Goal: Task Accomplishment & Management: Complete application form

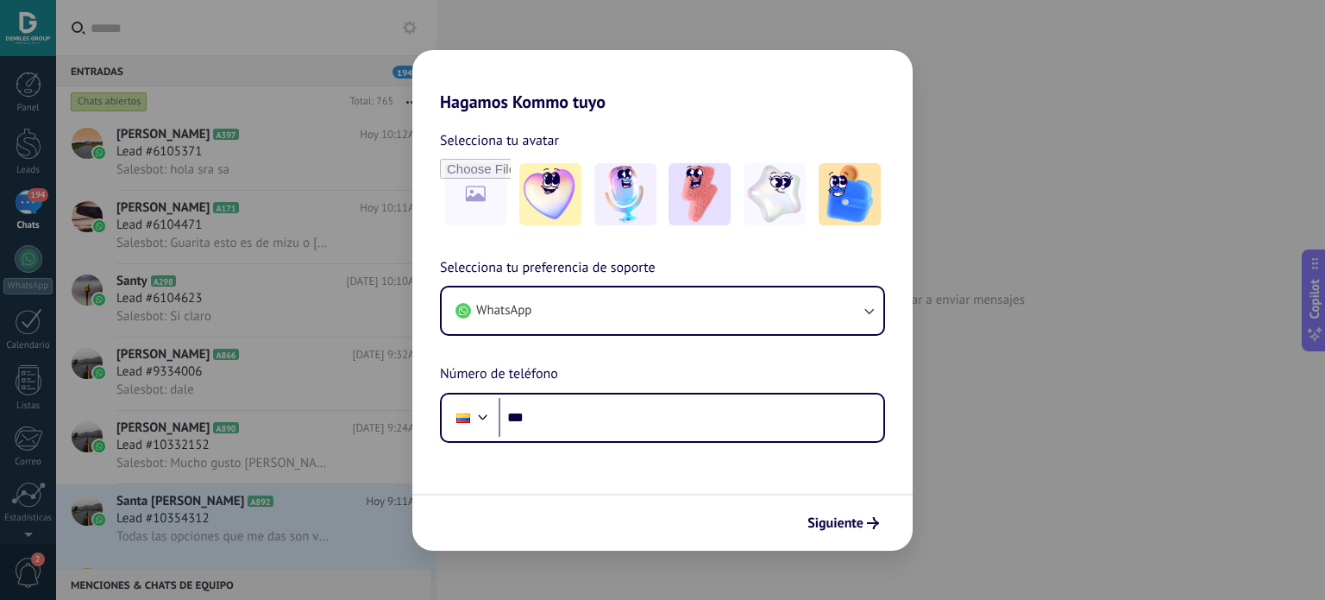
drag, startPoint x: 1187, startPoint y: 390, endPoint x: 1129, endPoint y: 367, distance: 63.1
click at [1187, 390] on div "Hagamos Kommo tuyo Selecciona tu avatar Selecciona tu preferencia de soporte Wh…" at bounding box center [662, 300] width 1325 height 600
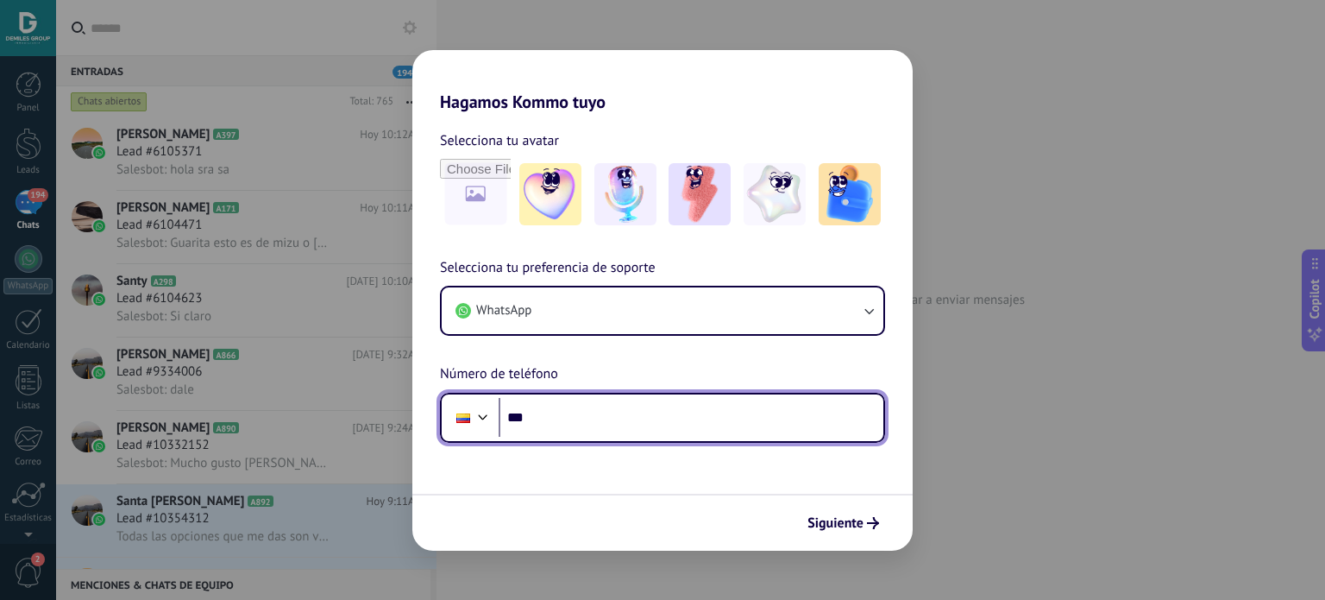
click at [665, 427] on input "***" at bounding box center [691, 418] width 385 height 40
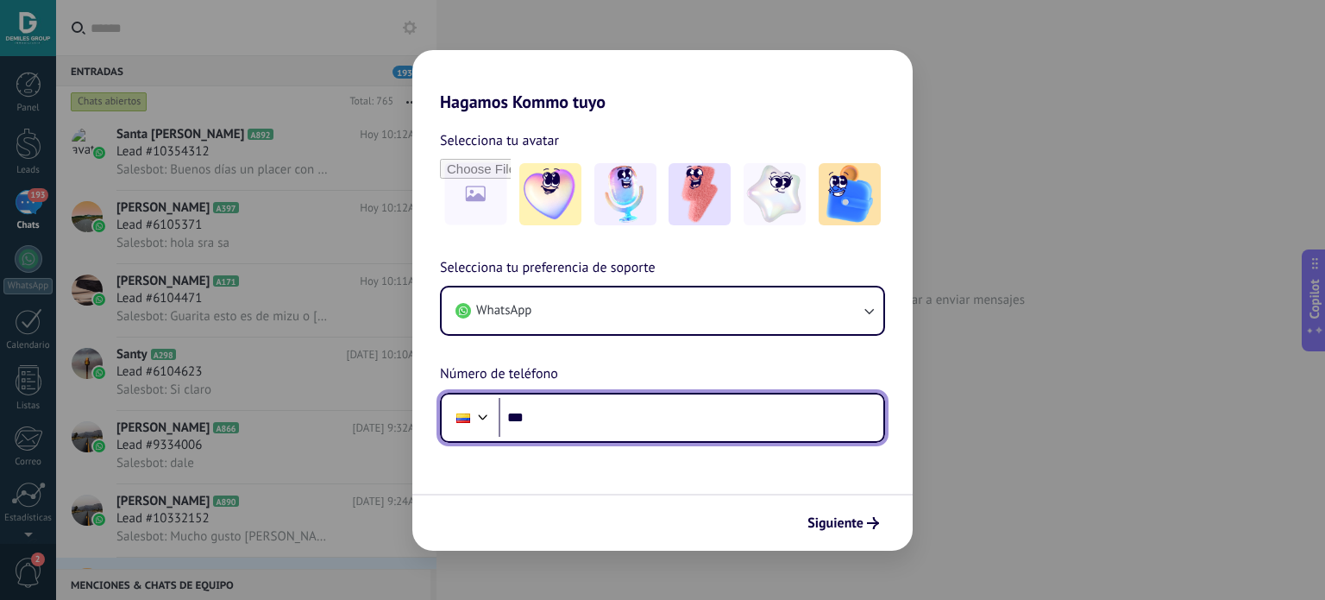
click at [694, 441] on div "Phone ***" at bounding box center [662, 418] width 445 height 50
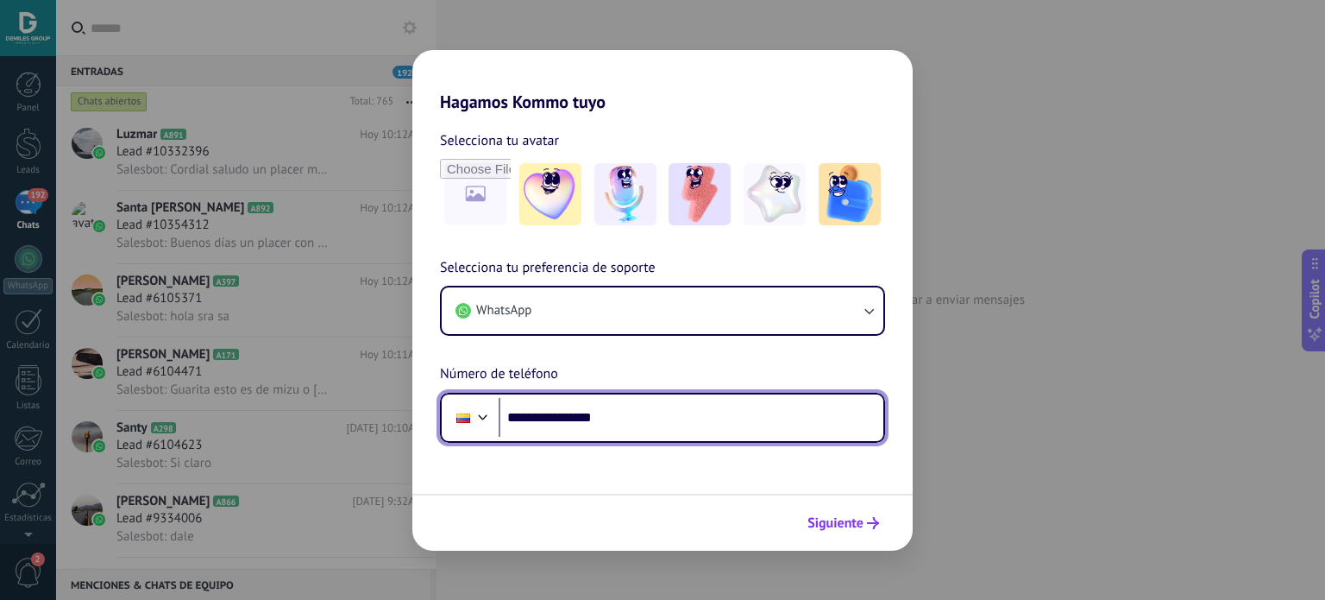
type input "**********"
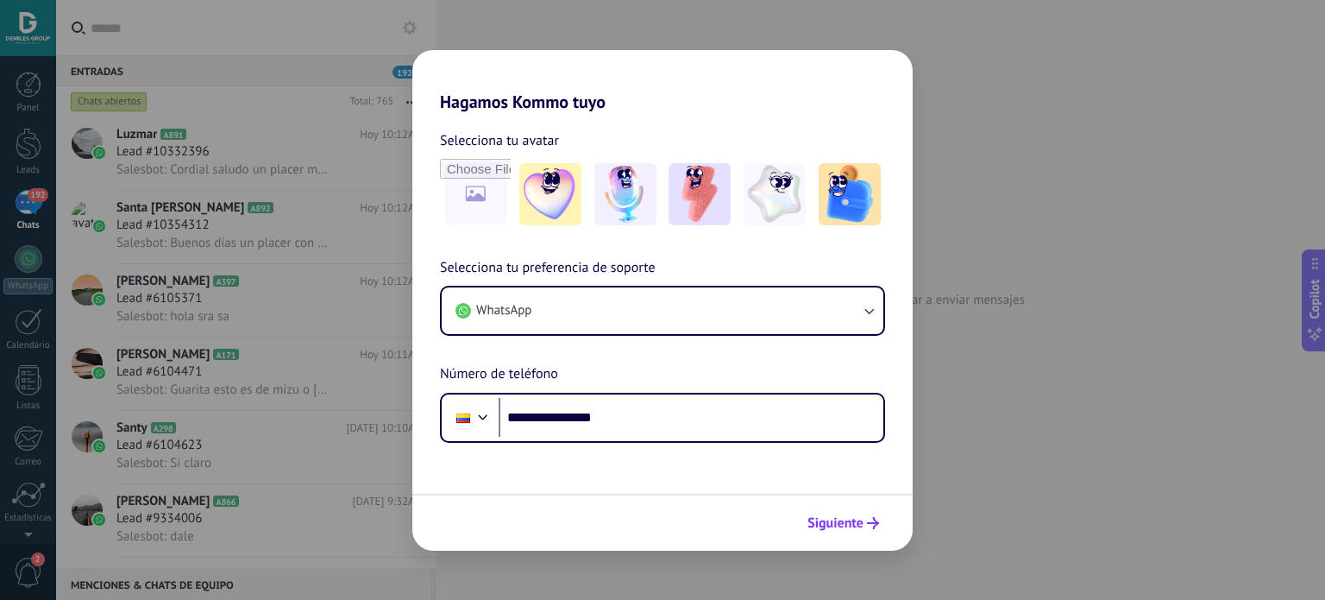
click at [847, 517] on span "Siguiente" at bounding box center [836, 523] width 56 height 12
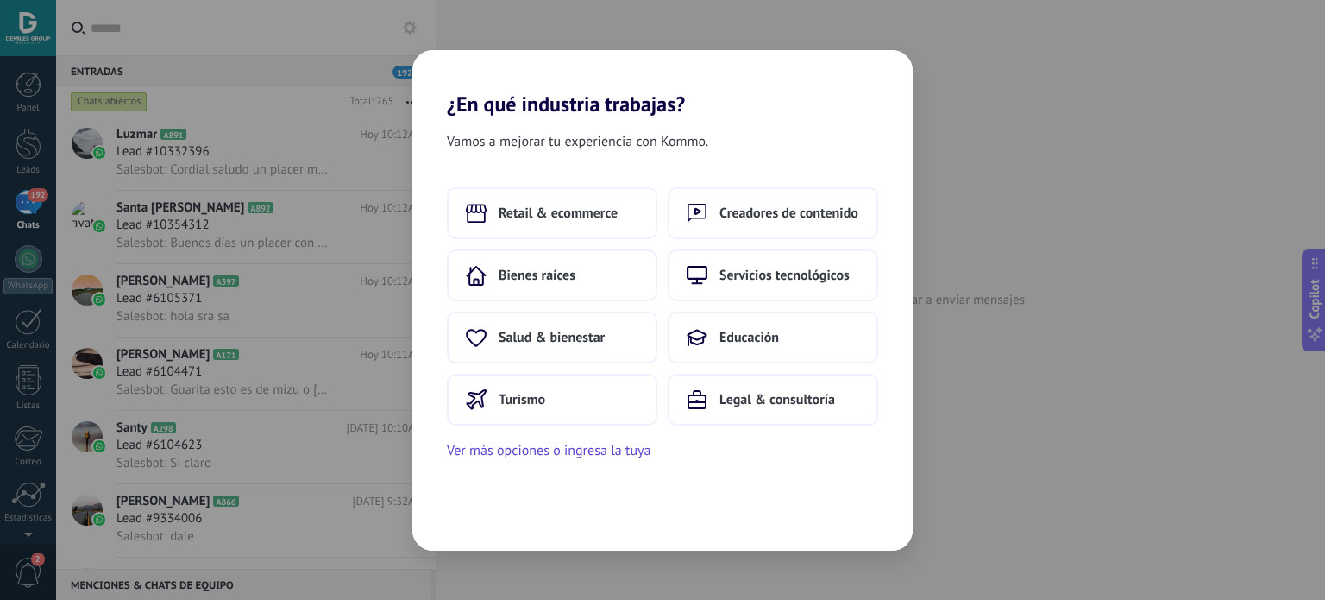
click at [1109, 135] on div "¿En qué industria trabajas? Vamos a mejorar tu experiencia con Kommo. Retail & …" at bounding box center [662, 300] width 1325 height 600
click at [964, 66] on div "¿En qué industria trabajas? Vamos a mejorar tu experiencia con Kommo. Retail & …" at bounding box center [662, 300] width 1325 height 600
drag, startPoint x: 551, startPoint y: 86, endPoint x: 1131, endPoint y: 307, distance: 620.5
click at [1134, 309] on div "¿En qué industria trabajas? Vamos a mejorar tu experiencia con Kommo. Retail & …" at bounding box center [662, 300] width 1325 height 600
click at [545, 397] on button "Turismo" at bounding box center [552, 400] width 211 height 52
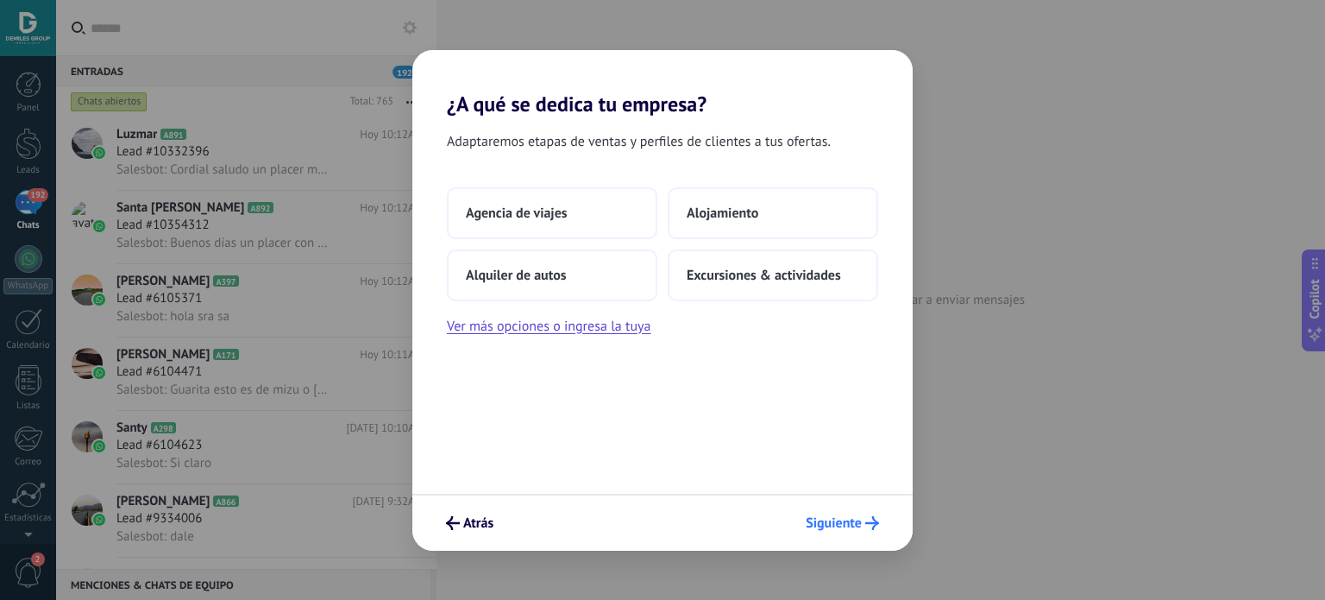
click at [847, 523] on span "Siguiente" at bounding box center [834, 523] width 56 height 12
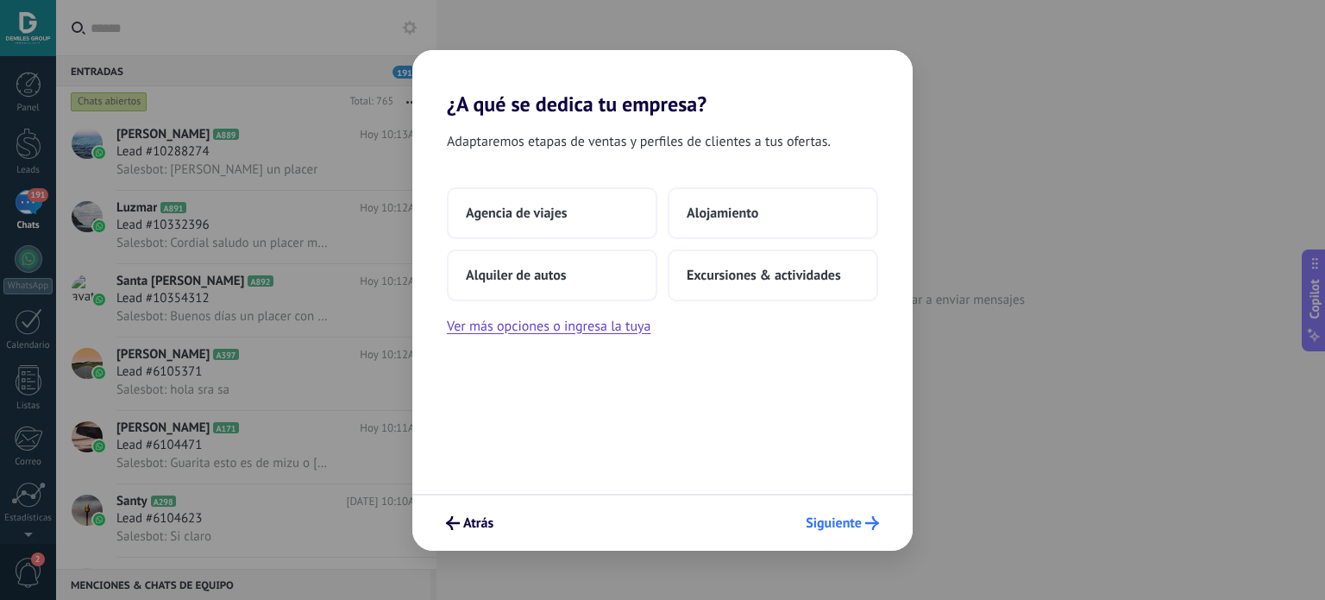
click at [853, 519] on span "Siguiente" at bounding box center [834, 523] width 56 height 12
click at [819, 526] on span "Siguiente" at bounding box center [834, 523] width 56 height 12
click at [848, 520] on span "Siguiente" at bounding box center [834, 523] width 56 height 12
click at [849, 527] on span "Siguiente" at bounding box center [834, 523] width 56 height 12
click at [848, 527] on span "Siguiente" at bounding box center [834, 523] width 56 height 12
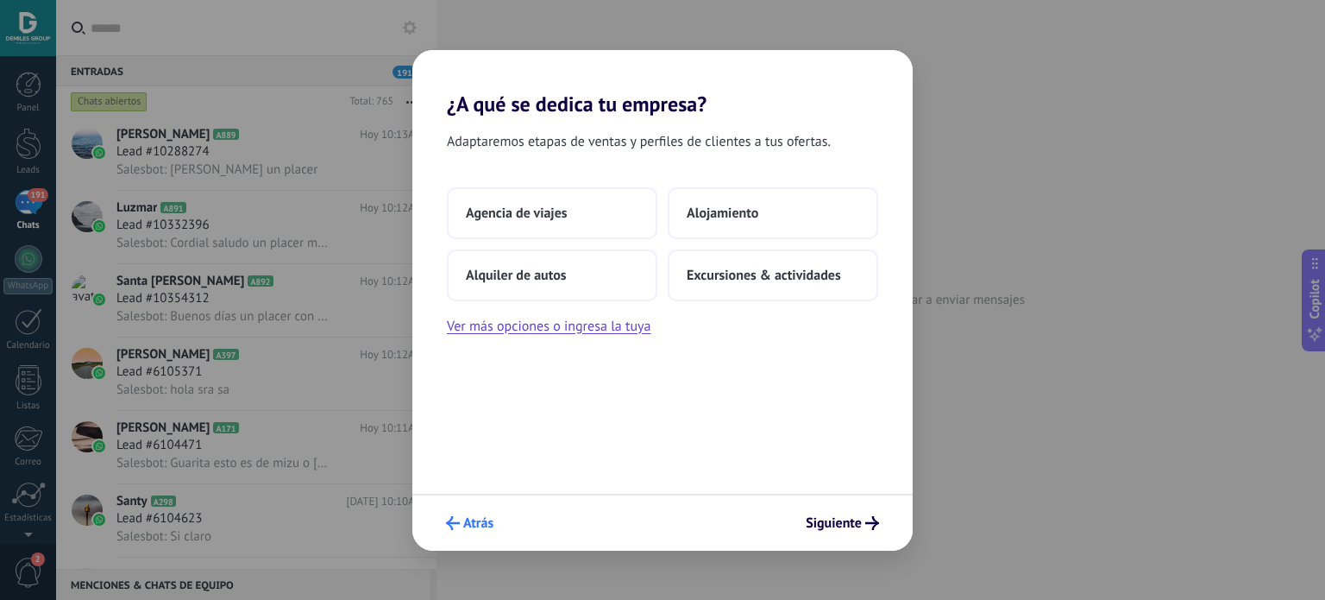
click at [463, 521] on span "Atrás" at bounding box center [469, 523] width 47 height 14
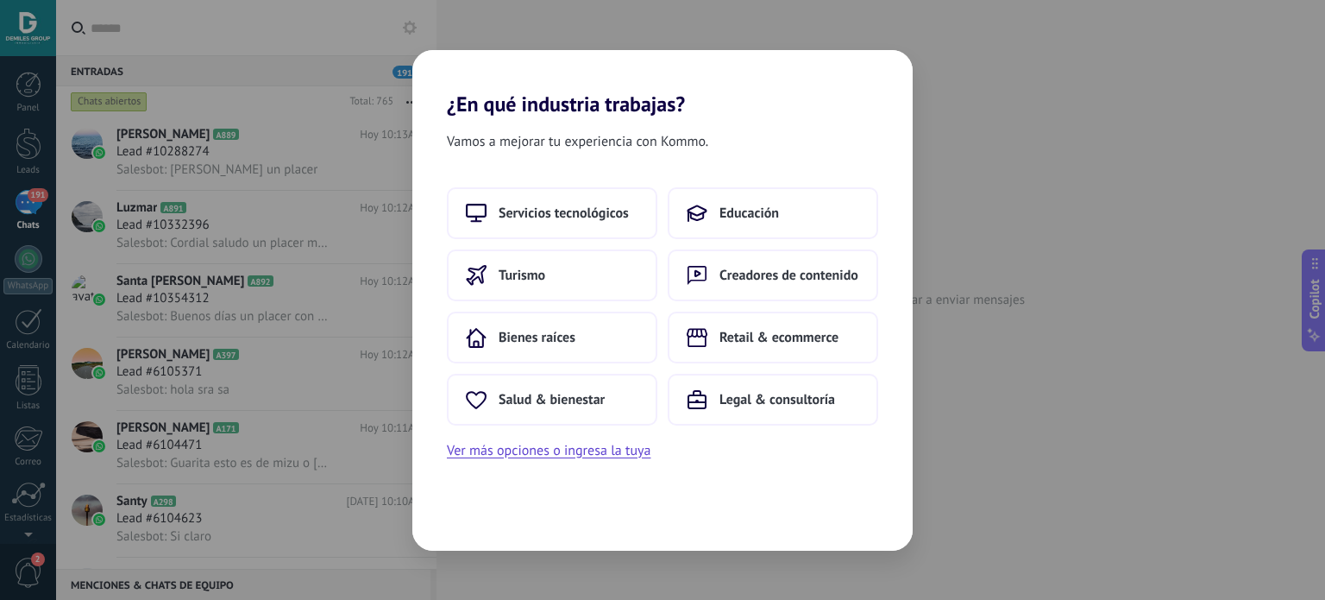
click at [471, 522] on div "Vamos a mejorar tu experiencia con Kommo. Servicios tecnológicos Educación Turi…" at bounding box center [662, 333] width 500 height 434
drag, startPoint x: 601, startPoint y: 117, endPoint x: 987, endPoint y: 89, distance: 387.6
click at [1003, 74] on div "¿En qué industria trabajas? Vamos a mejorar tu experiencia con Kommo. Servicios…" at bounding box center [662, 300] width 1325 height 600
click at [560, 468] on div "Vamos a mejorar tu experiencia con Kommo. Servicios tecnológicos Educación Turi…" at bounding box center [662, 333] width 500 height 434
click at [557, 455] on button "Ver más opciones o ingresa la tuya" at bounding box center [549, 450] width 204 height 22
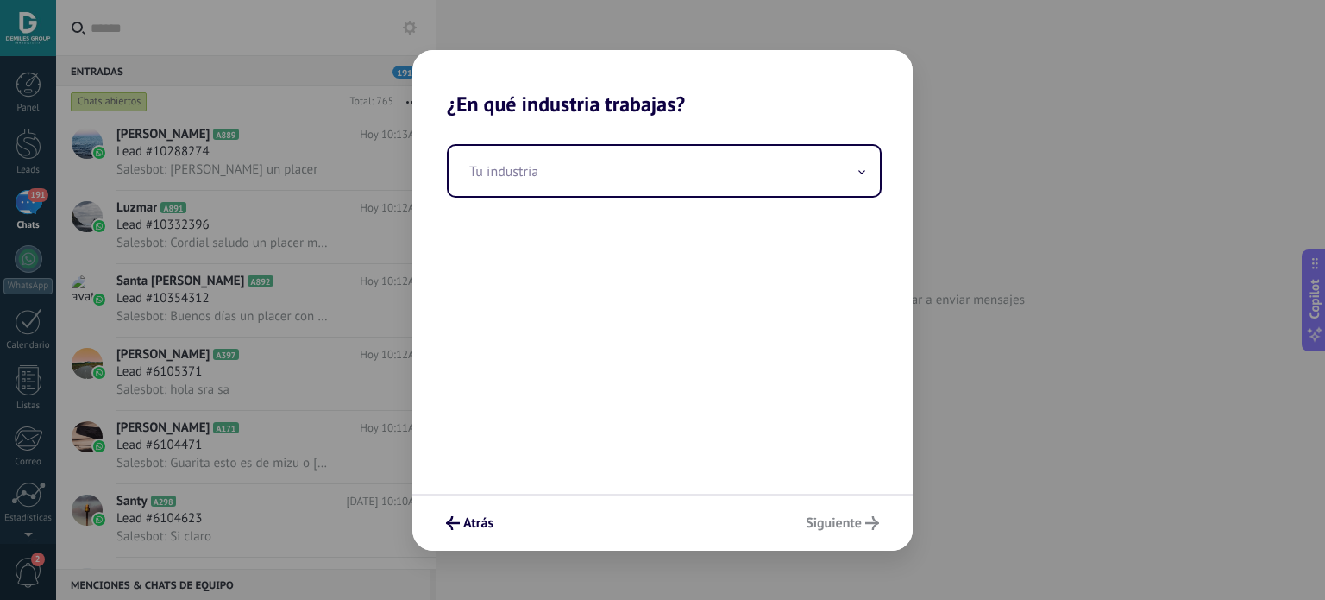
click at [538, 498] on div "Atrás Siguiente" at bounding box center [662, 522] width 500 height 57
drag, startPoint x: 806, startPoint y: 31, endPoint x: 802, endPoint y: 59, distance: 27.9
click at [808, 30] on div "¿En qué industria trabajas? Tu industria Atrás [GEOGRAPHIC_DATA]" at bounding box center [662, 300] width 1325 height 600
click at [472, 534] on button "Atrás" at bounding box center [469, 522] width 63 height 29
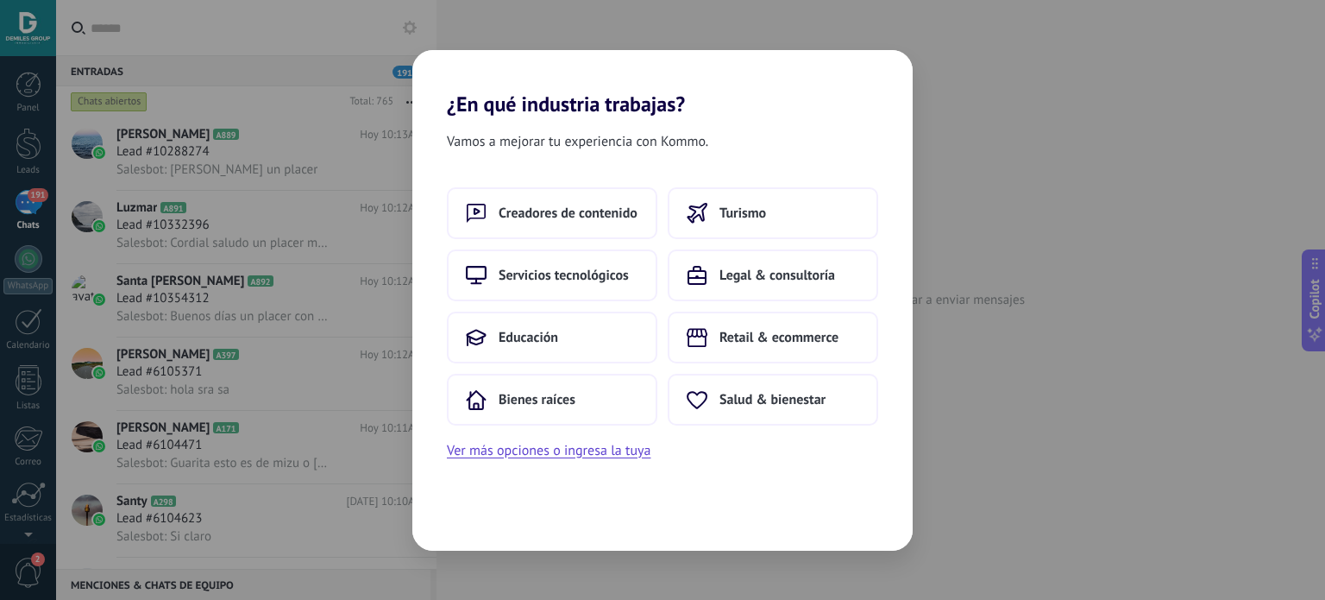
click at [475, 534] on div "Vamos a mejorar tu experiencia con Kommo. Creadores de contenido Turismo Servic…" at bounding box center [662, 333] width 500 height 434
click at [519, 437] on div "Creadores de contenido Turismo Servicios tecnológicos Legal & consultoría Educa…" at bounding box center [662, 324] width 500 height 274
click at [538, 402] on span "Bienes raíces" at bounding box center [537, 399] width 77 height 17
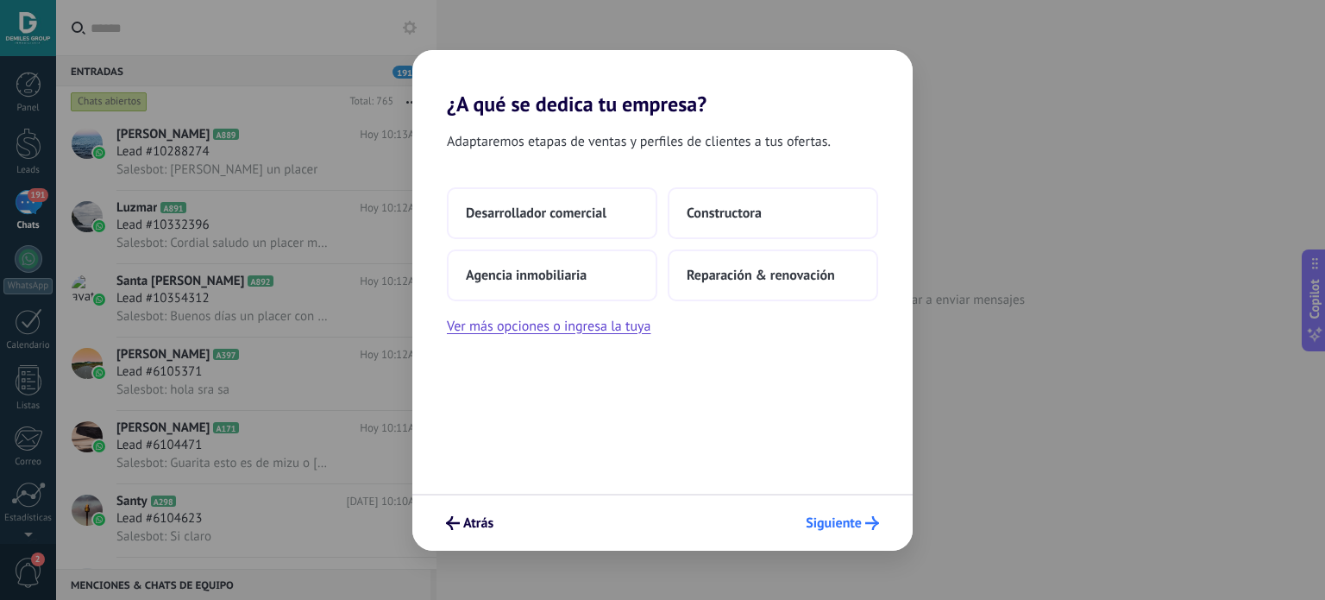
click at [820, 524] on span "Siguiente" at bounding box center [834, 523] width 56 height 12
click at [542, 280] on span "Agencia inmobiliaria" at bounding box center [526, 275] width 121 height 17
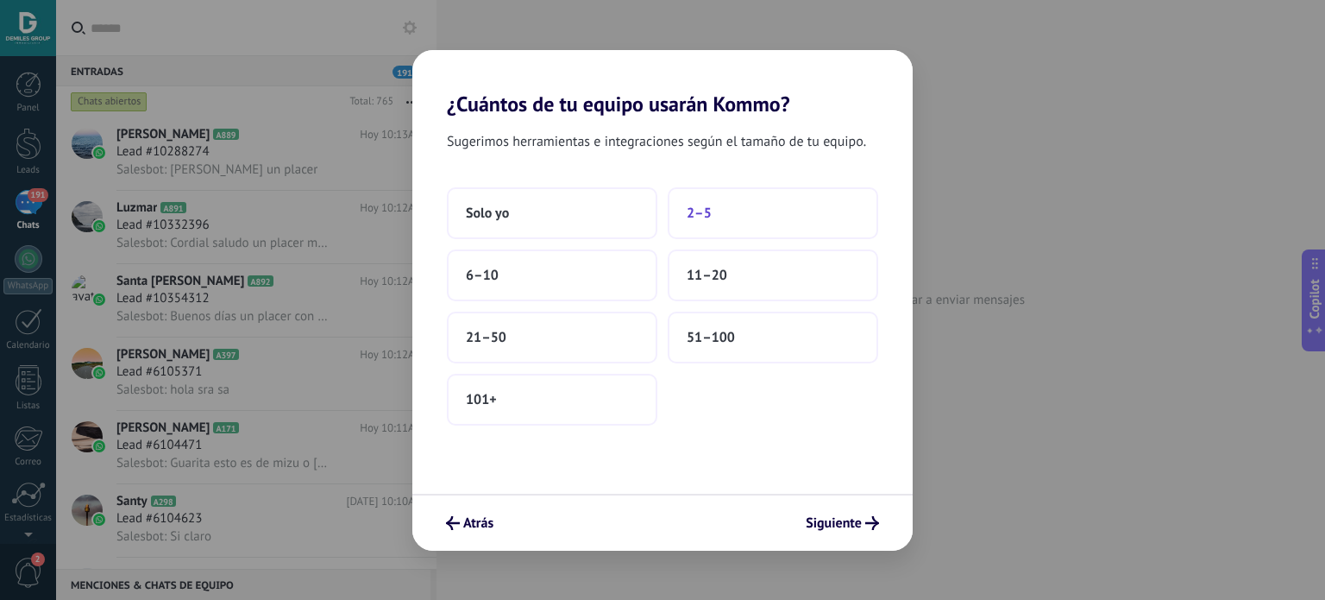
click at [733, 214] on button "2–5" at bounding box center [773, 213] width 211 height 52
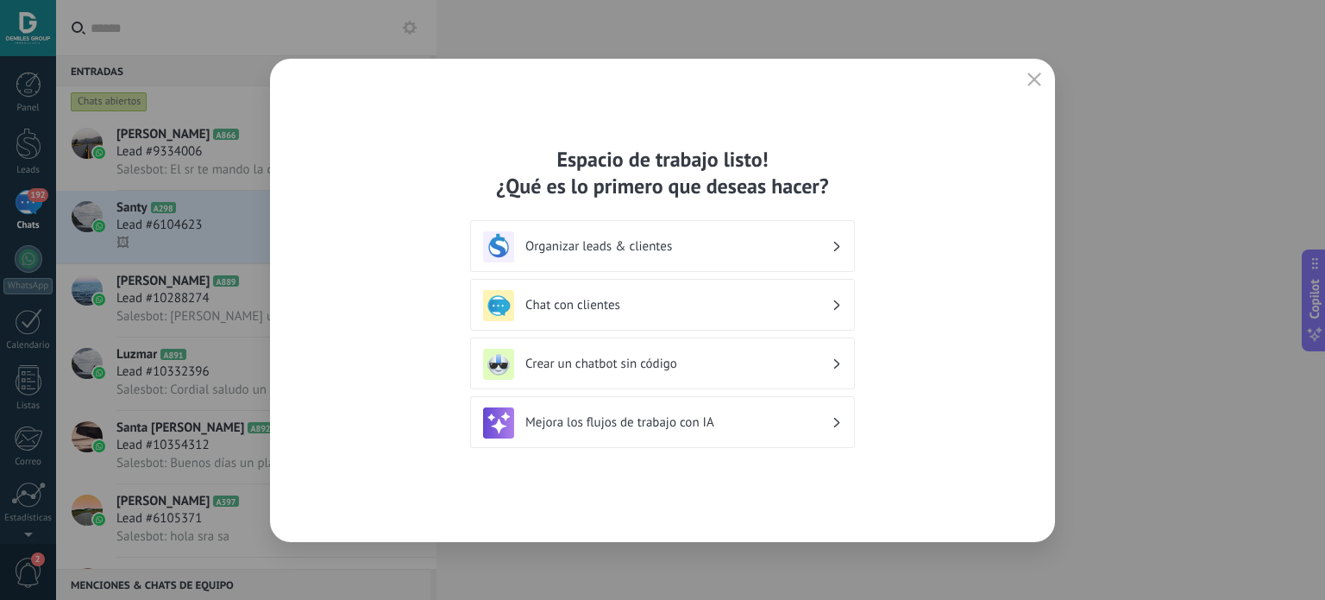
click at [728, 234] on div "Organizar leads & clientes" at bounding box center [662, 246] width 359 height 31
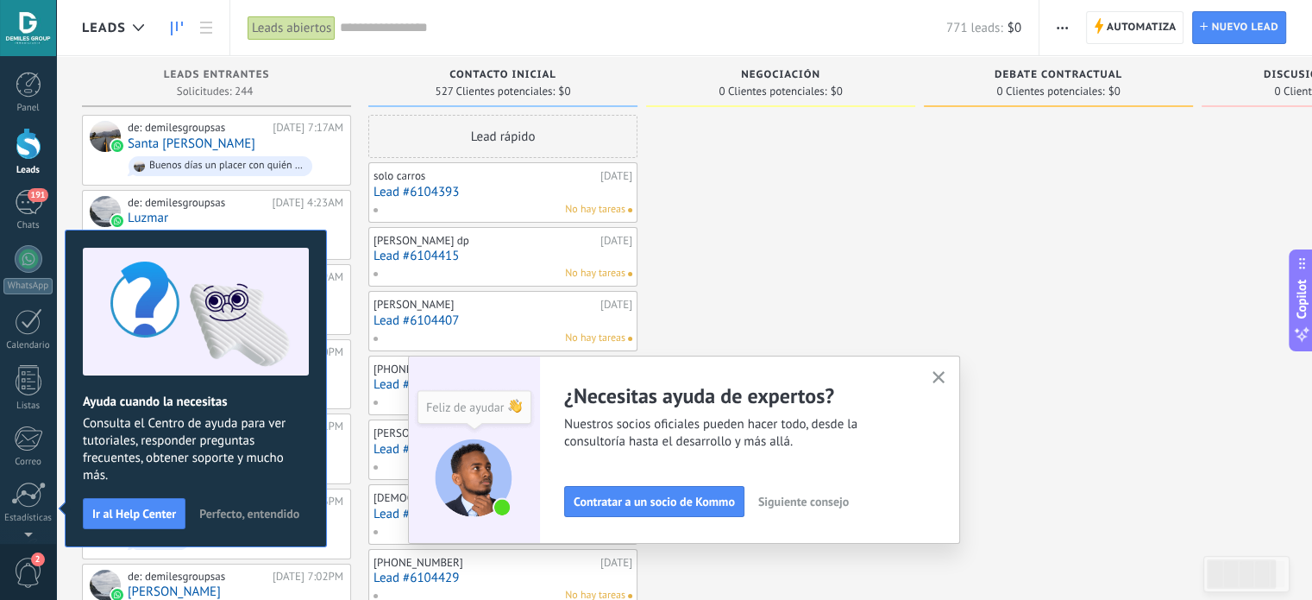
drag, startPoint x: 946, startPoint y: 373, endPoint x: 918, endPoint y: 368, distance: 28.1
click at [946, 373] on icon "button" at bounding box center [939, 377] width 13 height 13
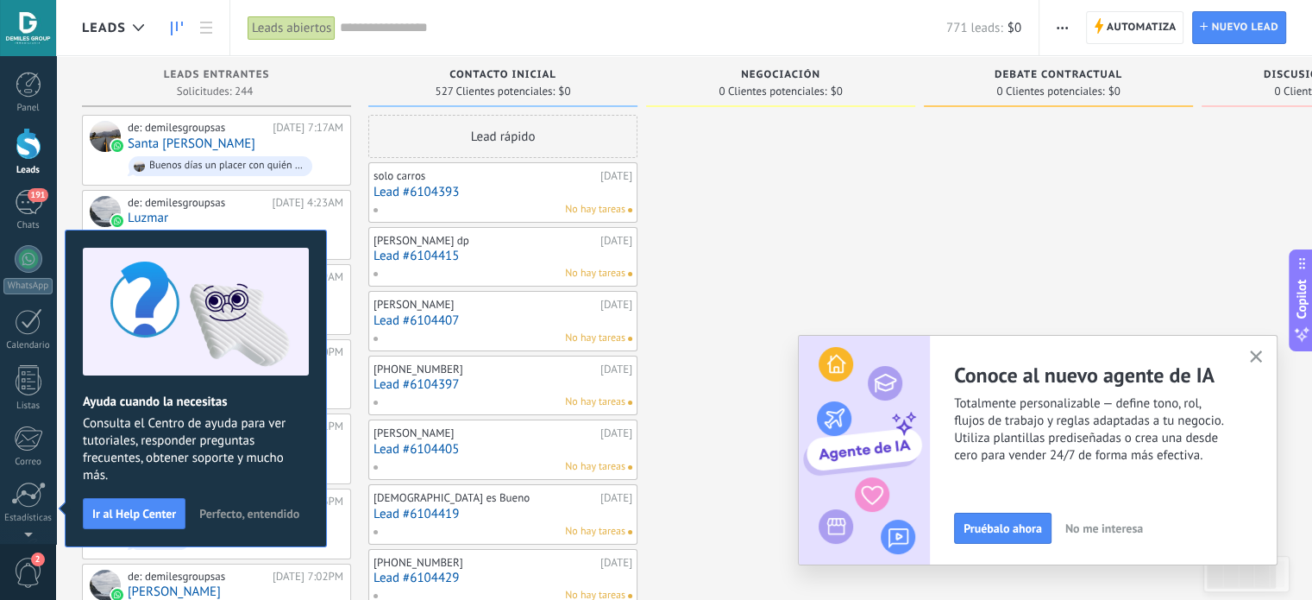
click at [198, 242] on div "Ayuda cuando la necesitas Consulta el Centro de ayuda para ver tutoriales, resp…" at bounding box center [196, 389] width 262 height 318
drag, startPoint x: 940, startPoint y: 275, endPoint x: 1246, endPoint y: 429, distance: 342.7
click at [1262, 349] on button "button" at bounding box center [1257, 357] width 22 height 23
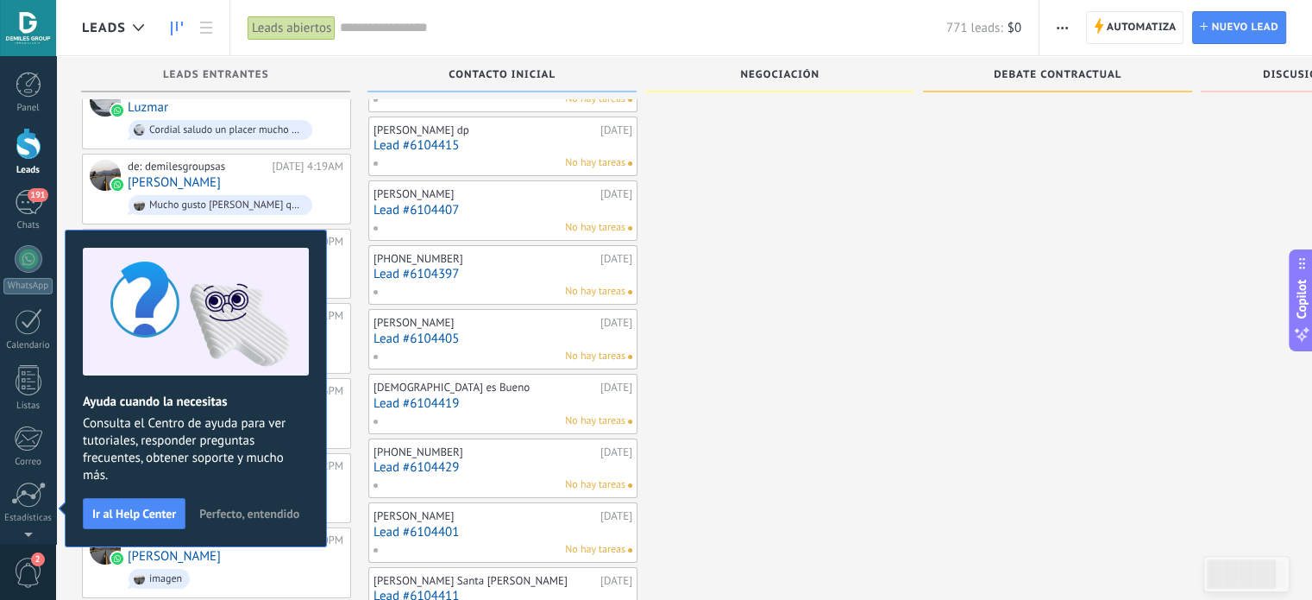
scroll to position [86, 0]
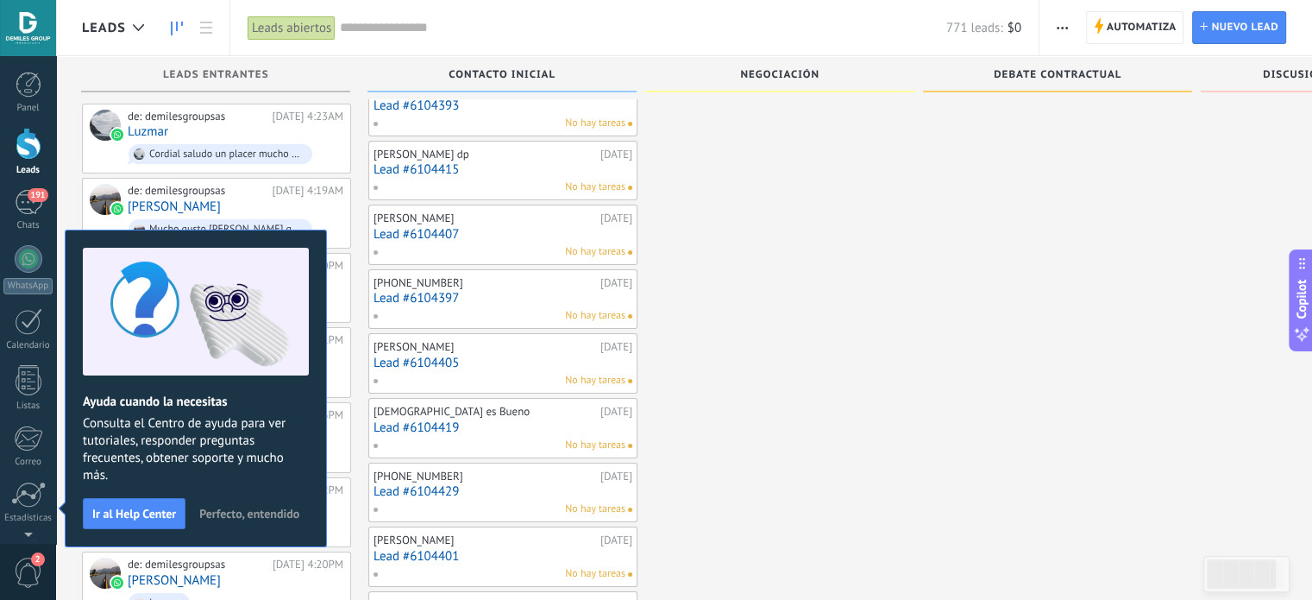
drag, startPoint x: 771, startPoint y: 439, endPoint x: 726, endPoint y: 377, distance: 77.1
drag, startPoint x: 297, startPoint y: 298, endPoint x: 946, endPoint y: 444, distance: 665.3
click at [969, 451] on body ".abccls-1,.abccls-2{fill-rule:evenodd}.abccls-2{fill:#fff} .abfcls-1{fill:none}…" at bounding box center [656, 214] width 1312 height 600
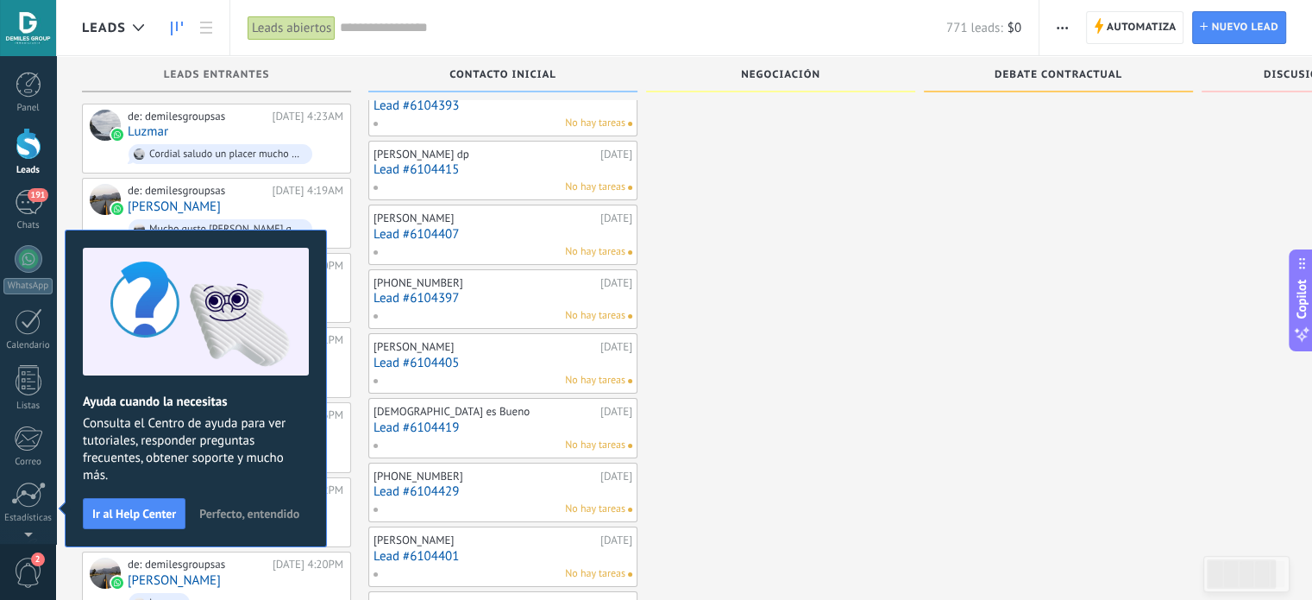
click at [227, 513] on span "Perfecto, entendido" at bounding box center [249, 513] width 100 height 12
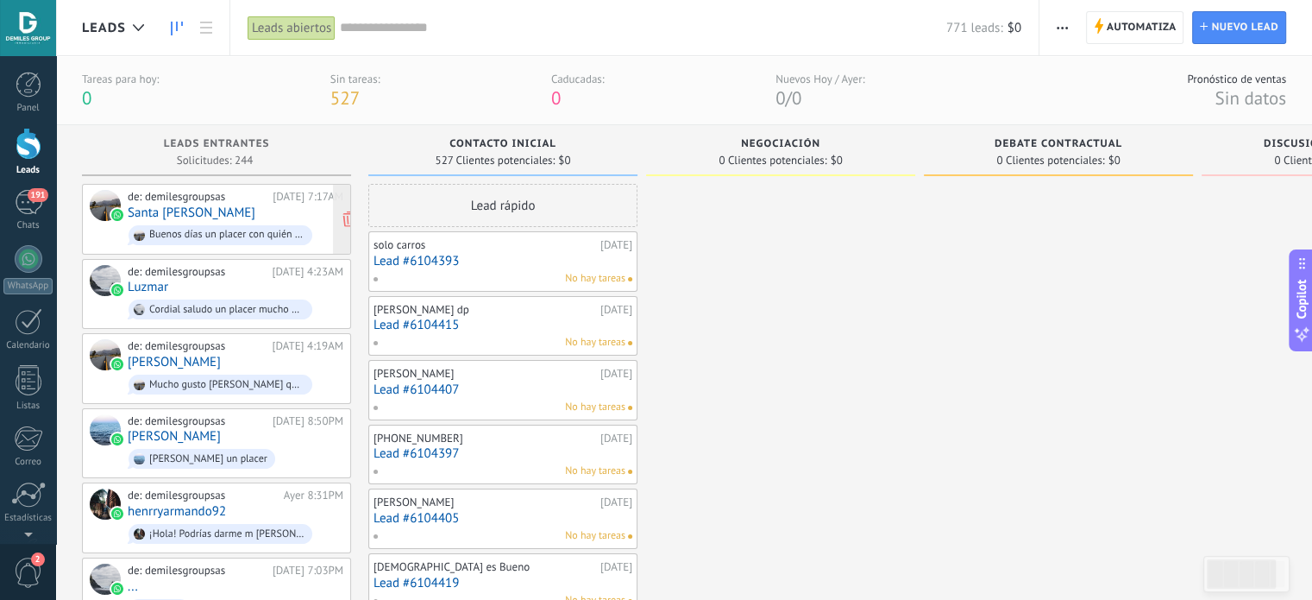
click at [223, 219] on div "de: demilesgroupsas [DATE] 7:17AM Santa [PERSON_NAME] Buenos días un placer con…" at bounding box center [236, 219] width 216 height 59
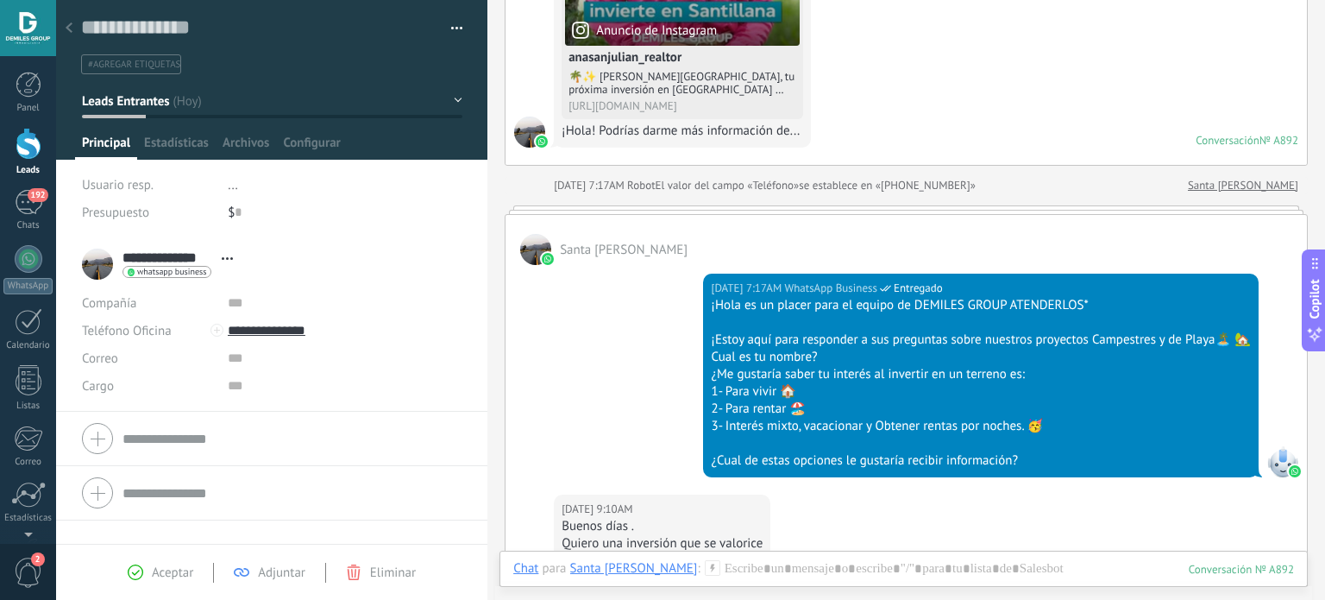
scroll to position [59, 0]
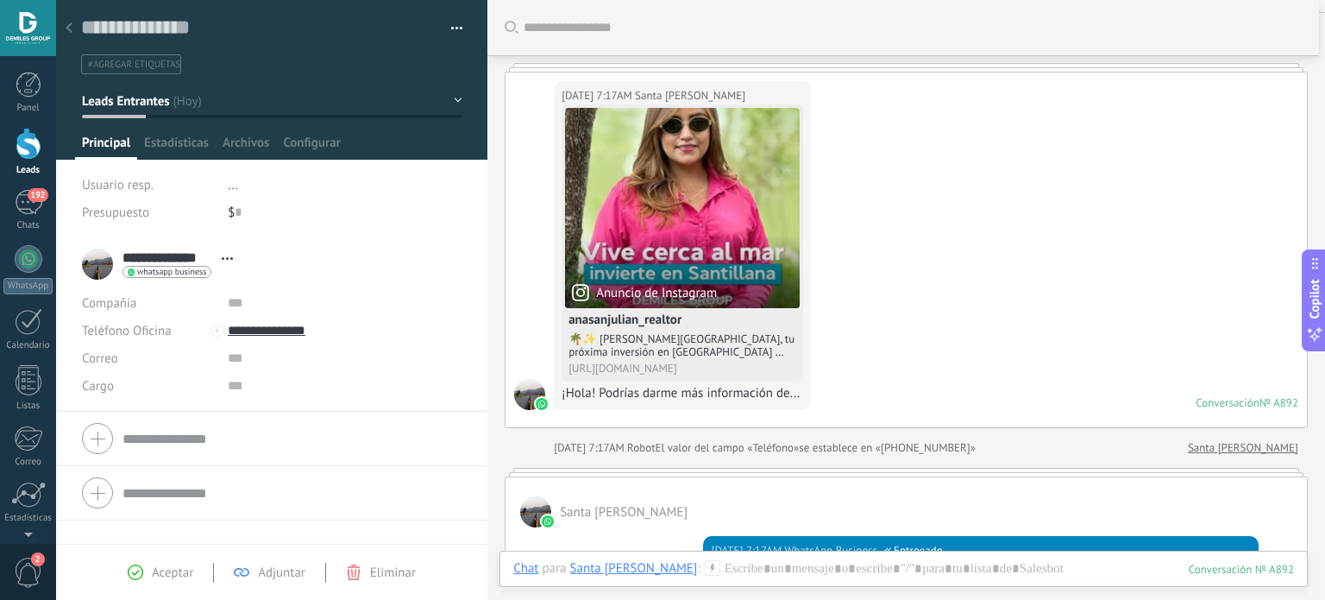
click at [183, 134] on div at bounding box center [272, 80] width 432 height 160
click at [185, 152] on span "Estadísticas" at bounding box center [176, 147] width 65 height 25
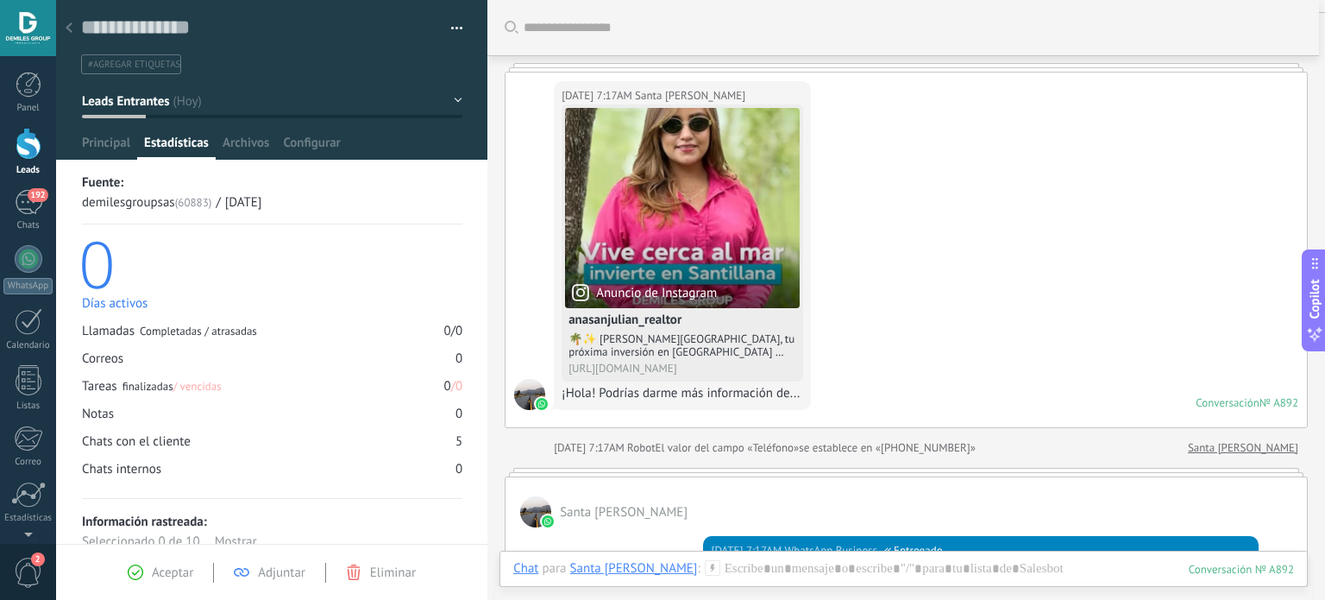
drag, startPoint x: 113, startPoint y: 144, endPoint x: 160, endPoint y: 179, distance: 58.7
click at [112, 144] on span "Principal" at bounding box center [106, 147] width 48 height 25
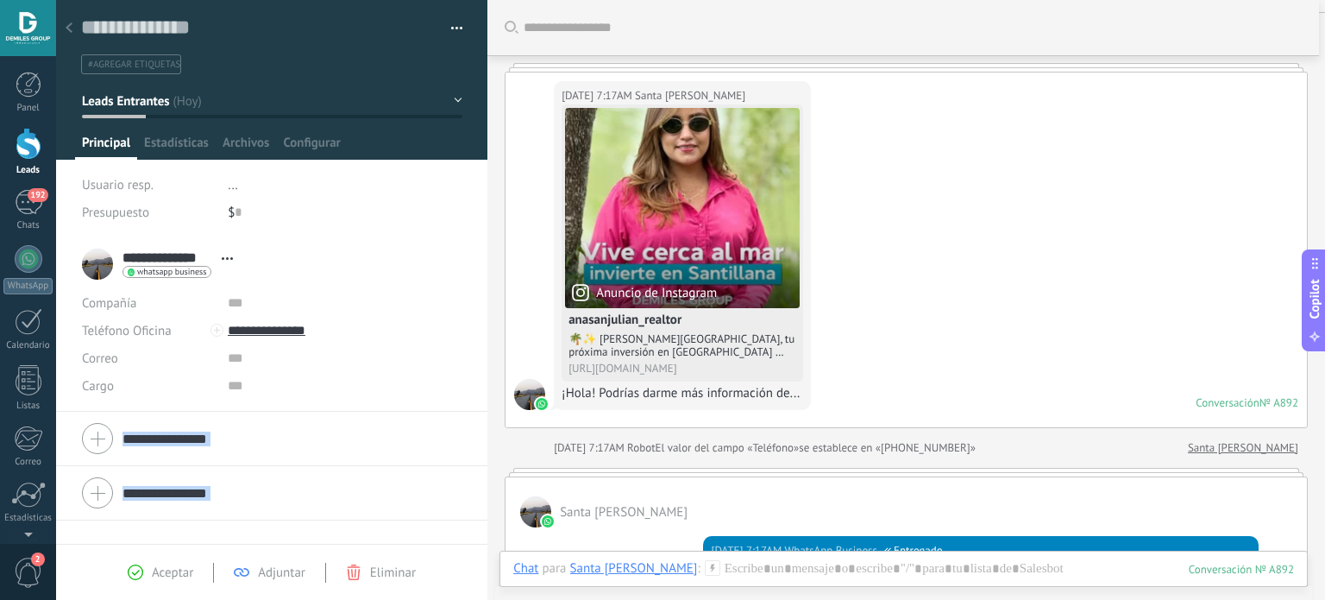
drag, startPoint x: 480, startPoint y: 386, endPoint x: 487, endPoint y: 268, distance: 117.6
click at [489, 278] on div "Guardar y crear Imprimir Administrar etiquetas" at bounding box center [690, 300] width 1269 height 600
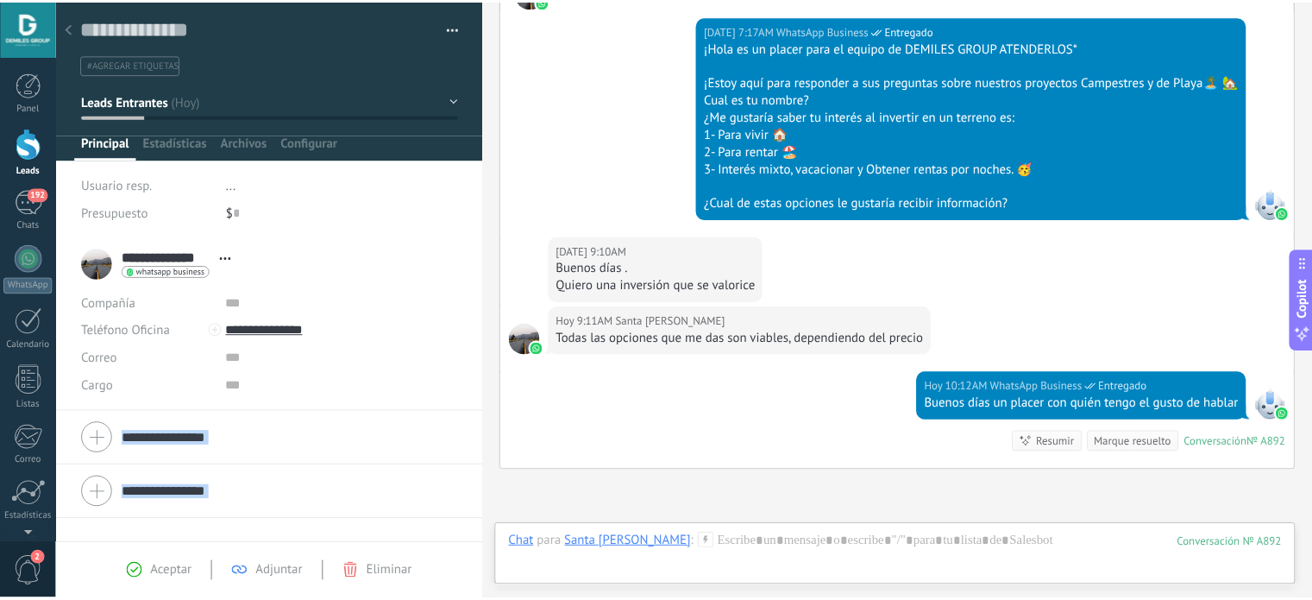
scroll to position [749, 0]
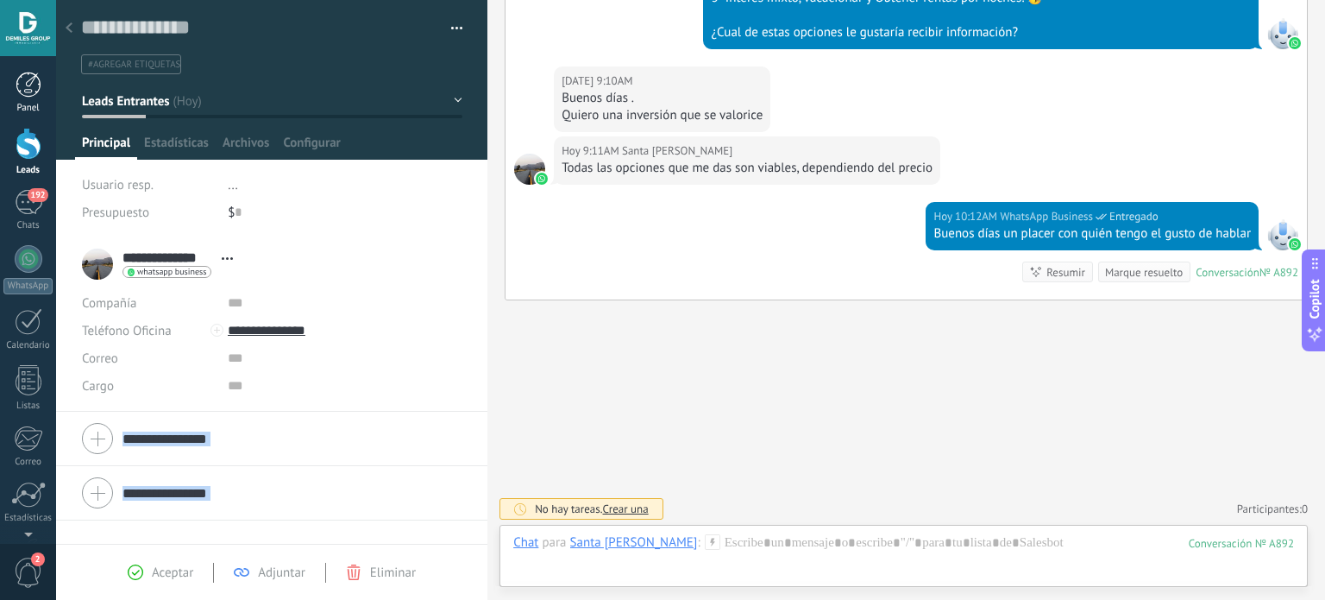
click at [37, 89] on div at bounding box center [29, 85] width 26 height 26
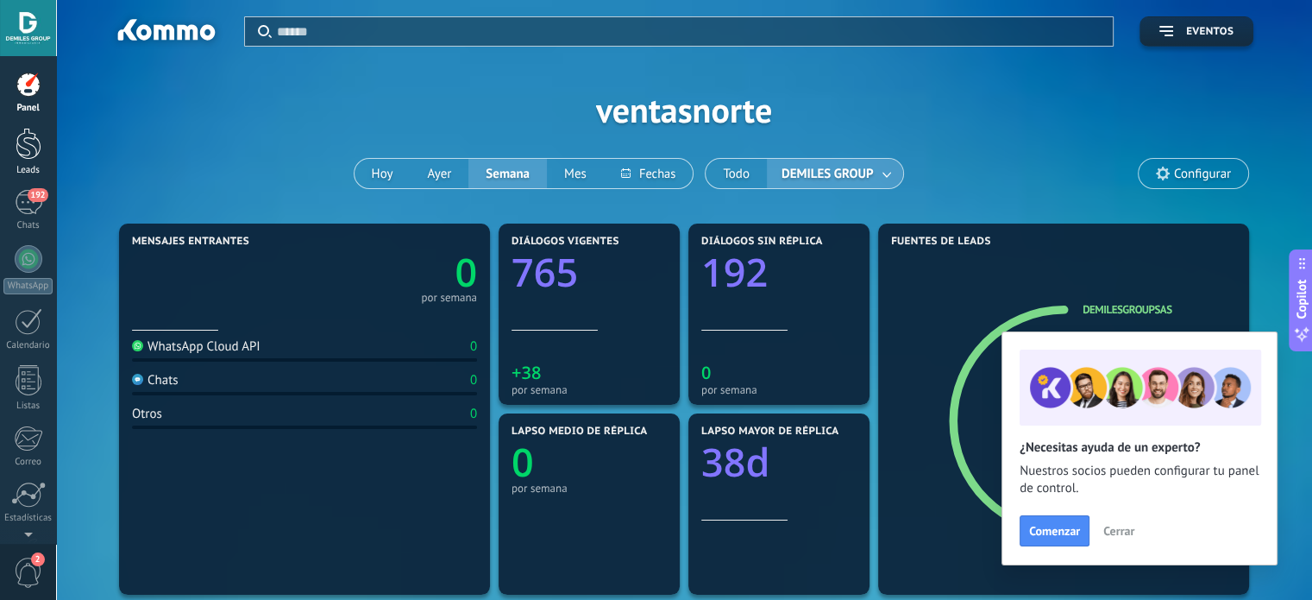
click at [24, 153] on div at bounding box center [29, 144] width 26 height 32
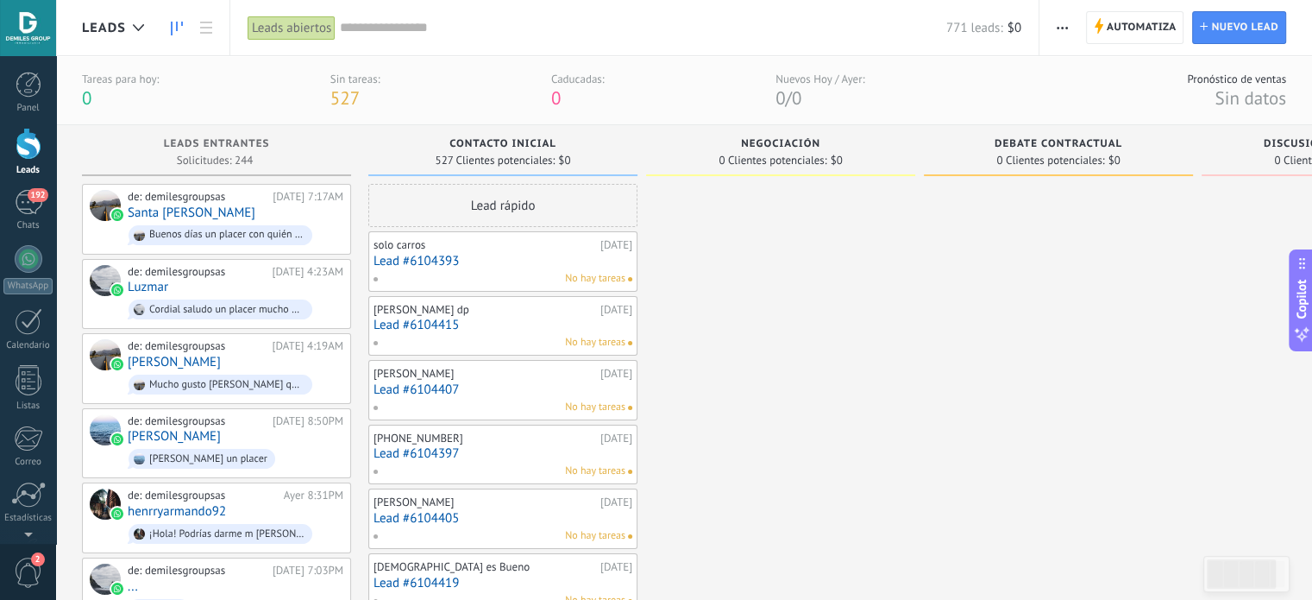
click at [184, 209] on link "Santa [PERSON_NAME]" at bounding box center [192, 212] width 128 height 15
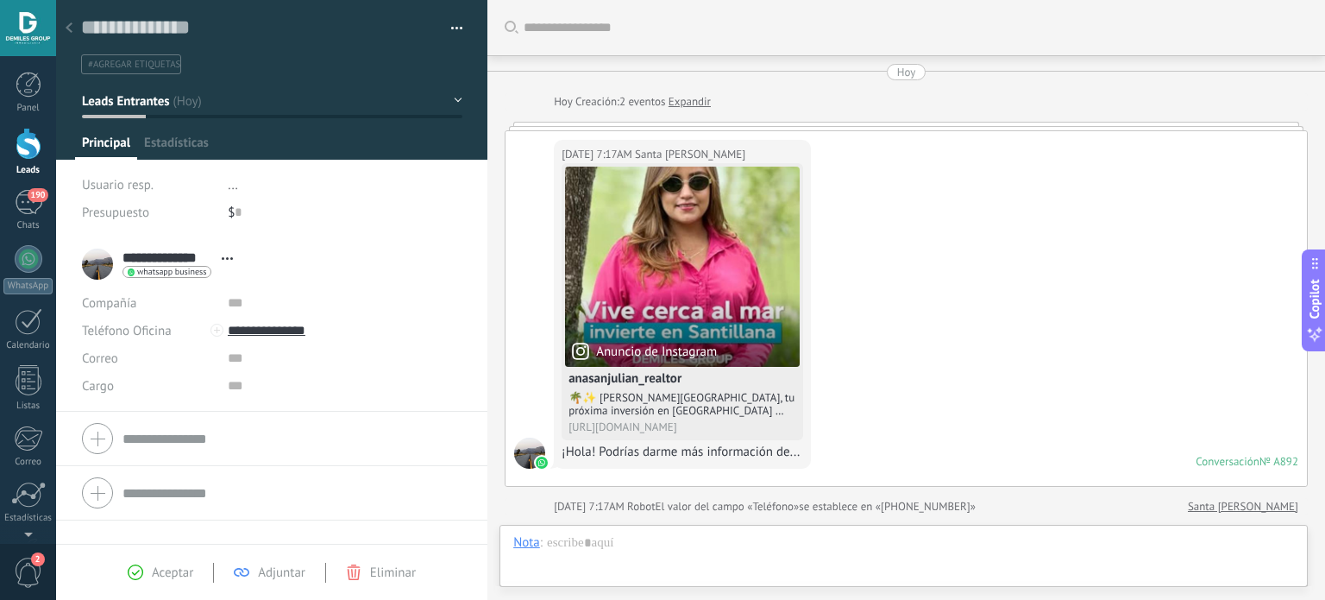
scroll to position [749, 0]
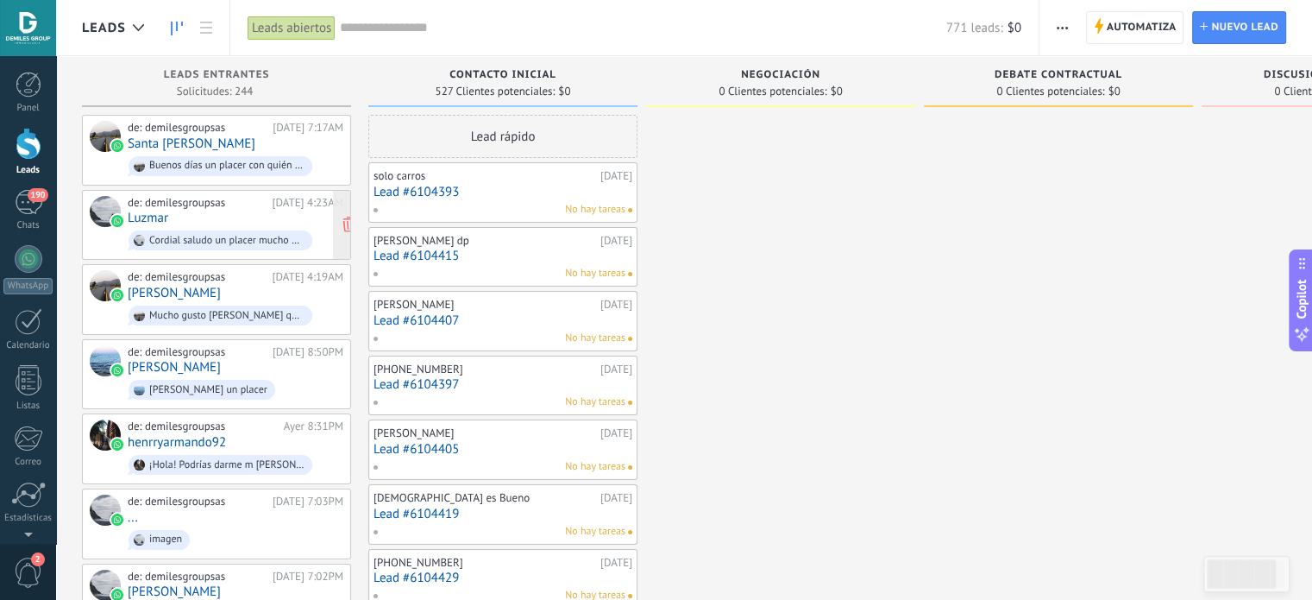
click at [196, 227] on span "Cordial saludo un placer mucho gusto [PERSON_NAME]" at bounding box center [236, 240] width 216 height 27
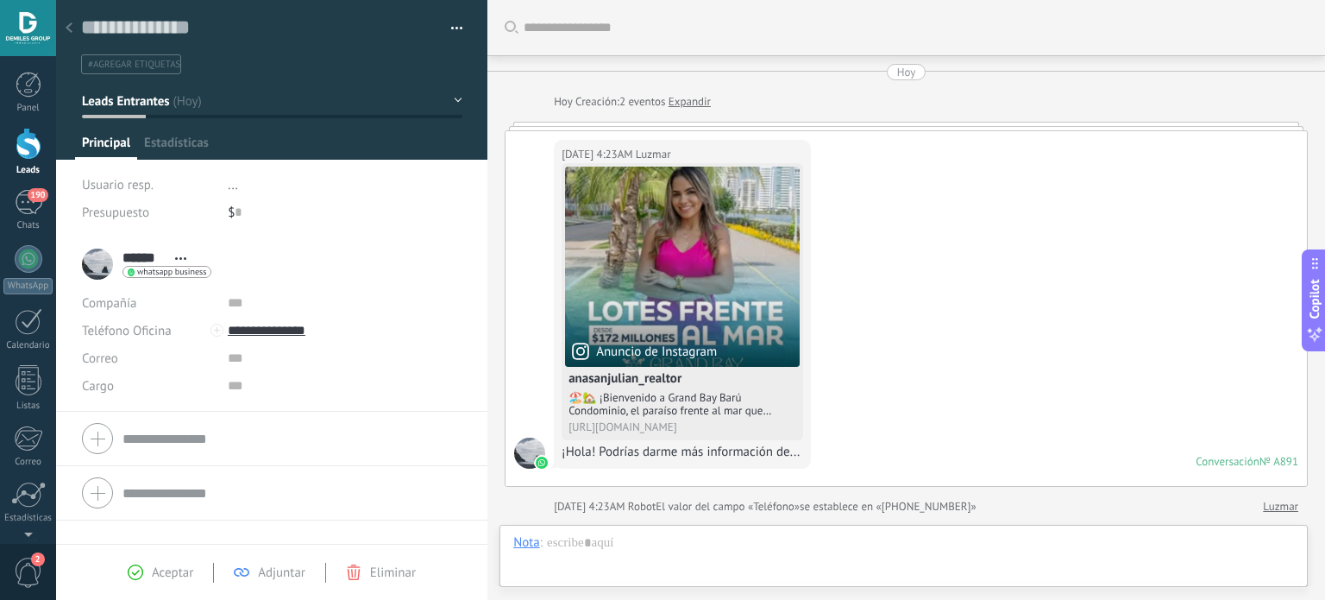
scroll to position [679, 0]
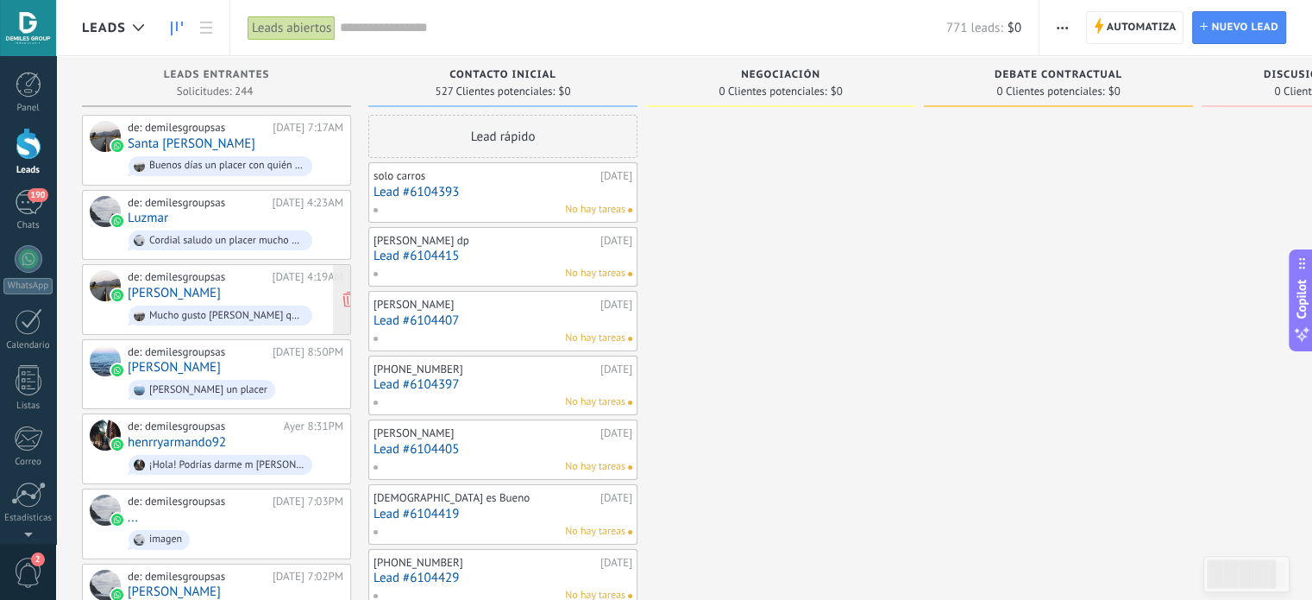
click at [192, 293] on div "de: demilesgroupsas [DATE] 4:19AM [PERSON_NAME] gusto [PERSON_NAME] que sí ya e…" at bounding box center [236, 299] width 216 height 59
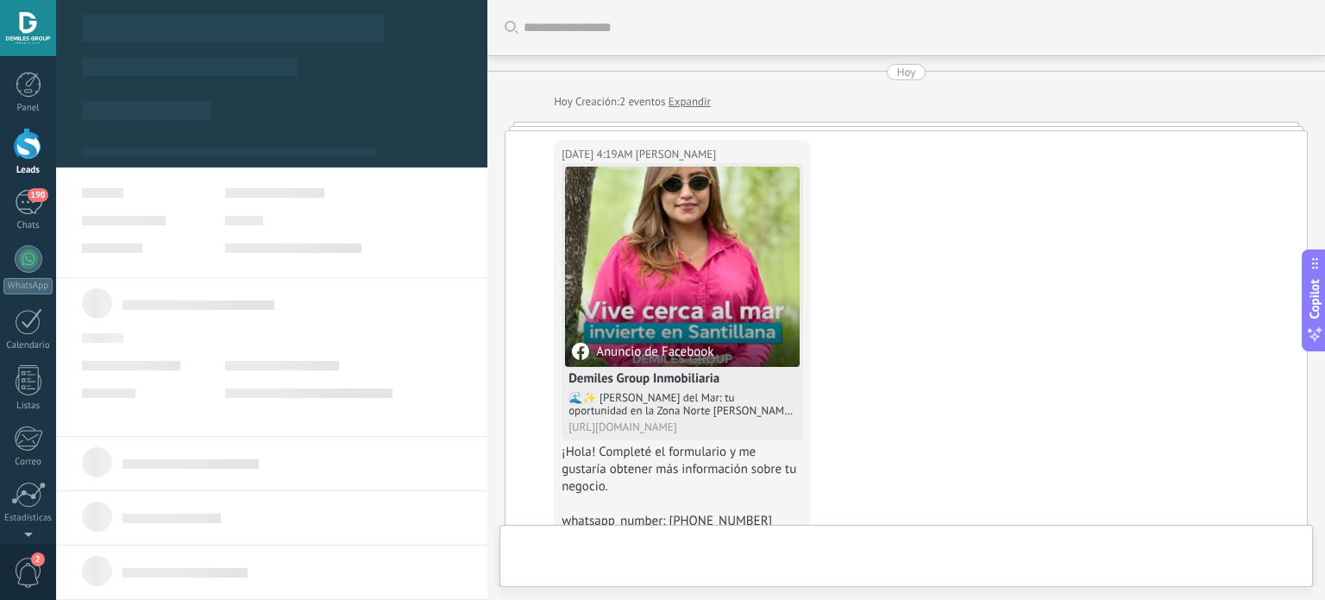
scroll to position [25, 0]
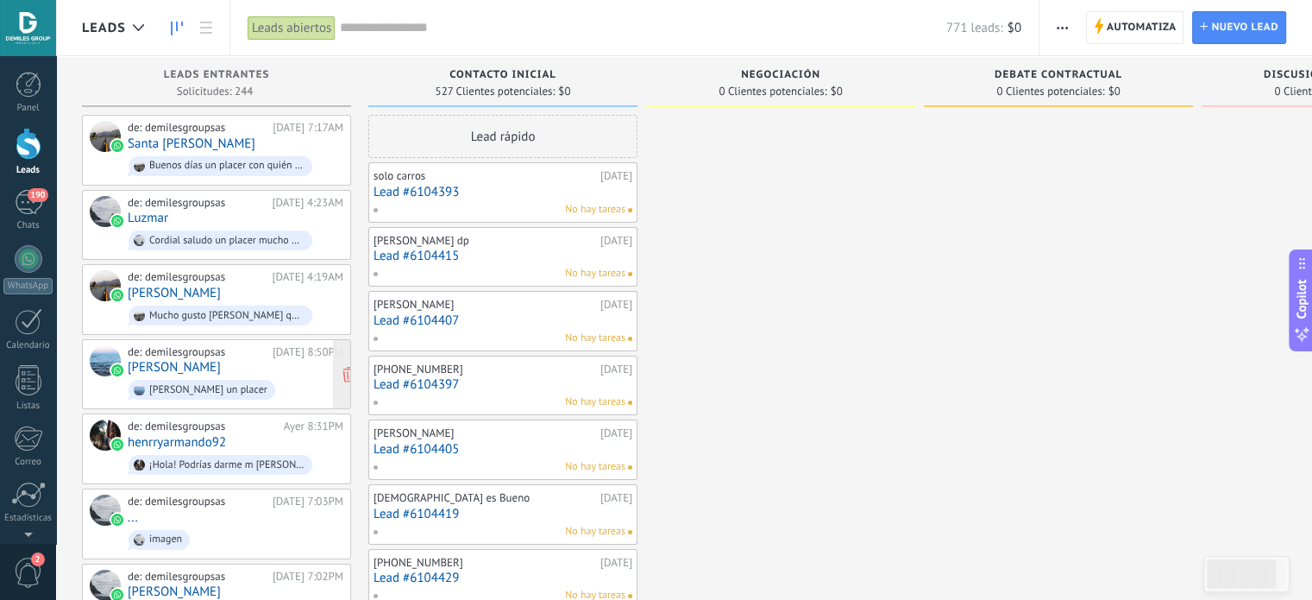
drag, startPoint x: 197, startPoint y: 365, endPoint x: 206, endPoint y: 365, distance: 9.5
click at [197, 365] on link "[PERSON_NAME]" at bounding box center [174, 367] width 93 height 15
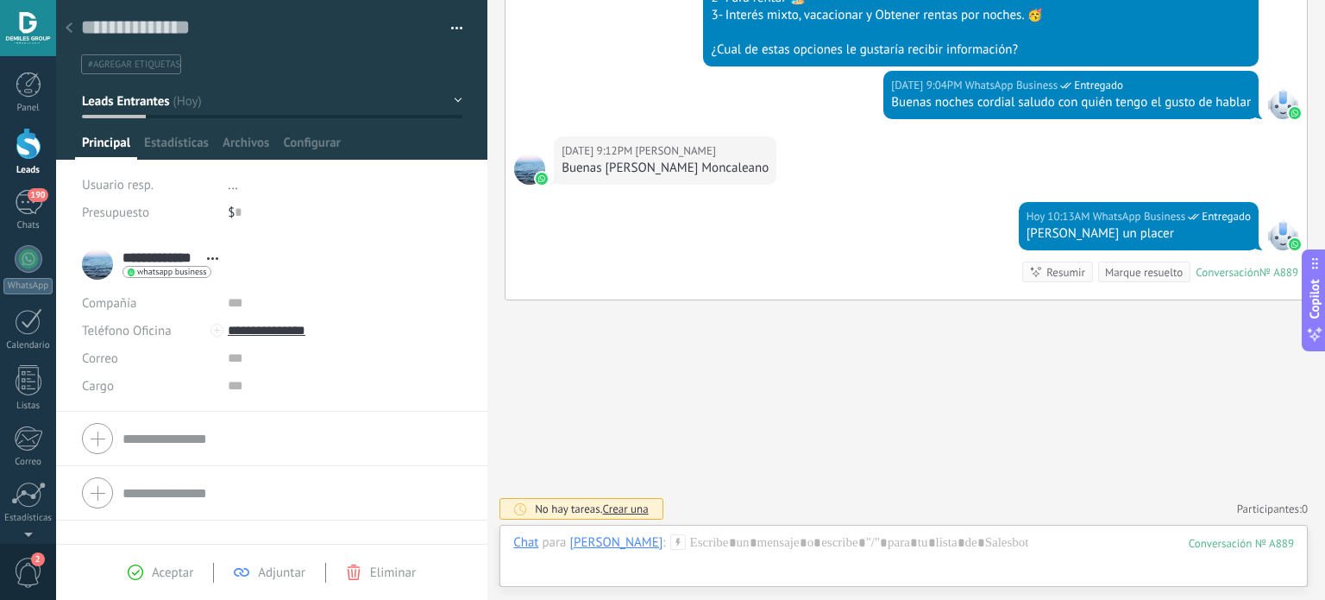
scroll to position [784, 0]
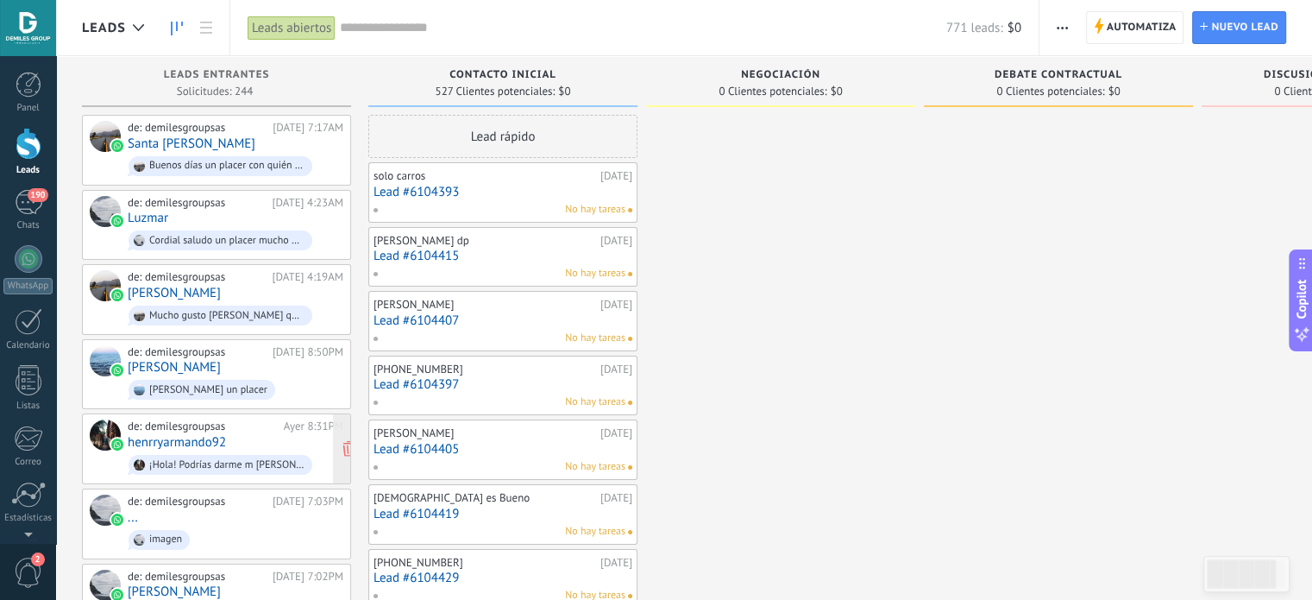
click at [206, 425] on div "de: demilesgroupsas" at bounding box center [203, 426] width 150 height 14
click at [179, 441] on link "henrryarmando92" at bounding box center [177, 442] width 98 height 15
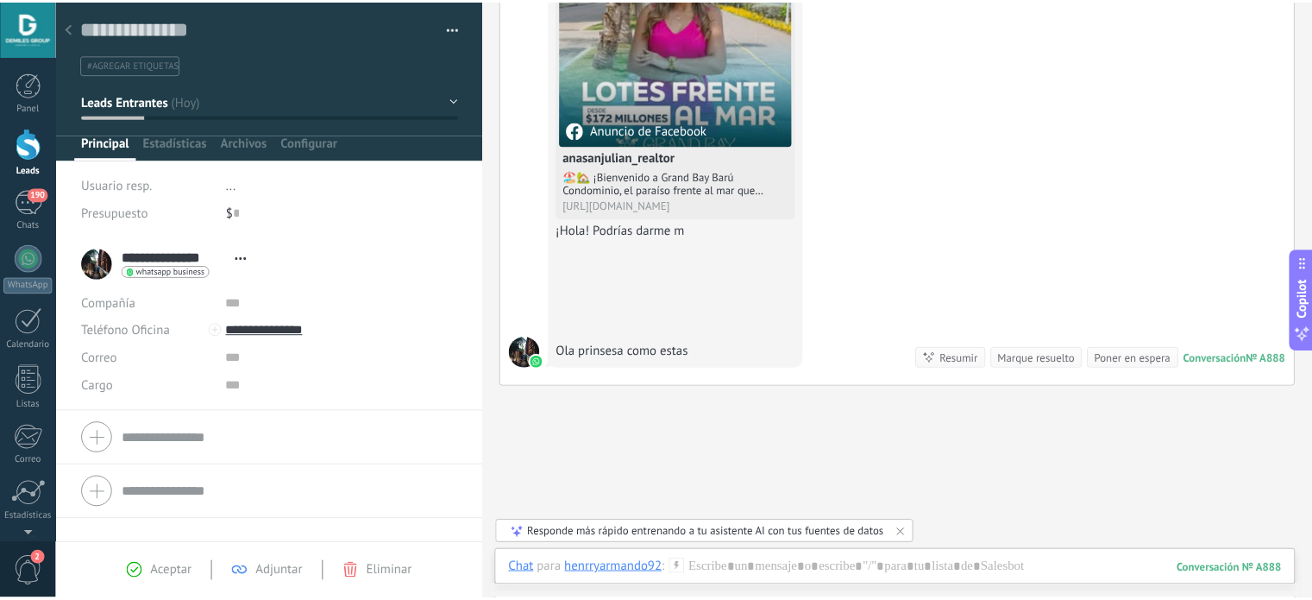
scroll to position [983, 0]
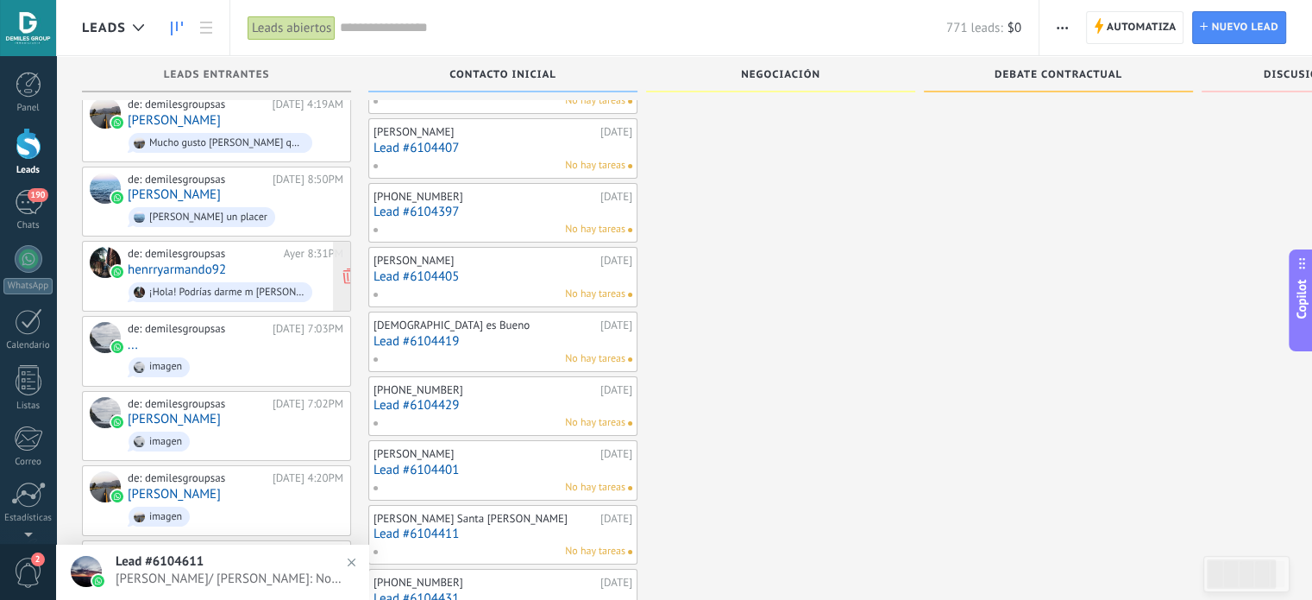
scroll to position [104, 0]
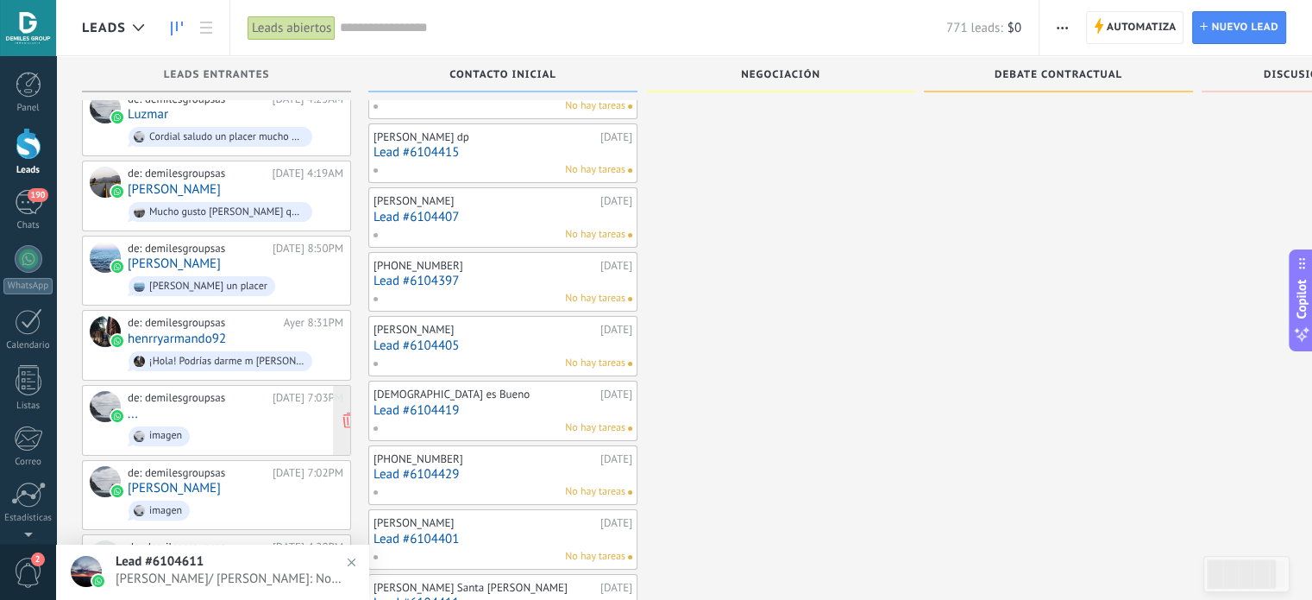
click at [214, 412] on div "de: demilesgroupsas [DATE] 7:03PM ... imagen" at bounding box center [236, 420] width 216 height 59
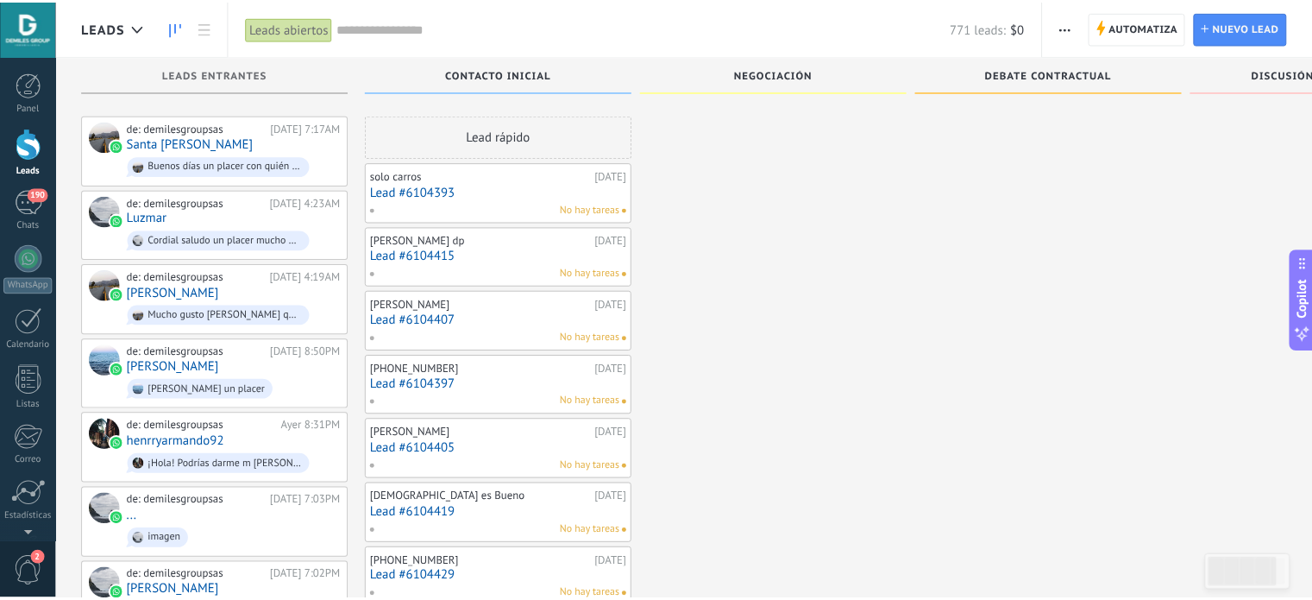
scroll to position [104, 0]
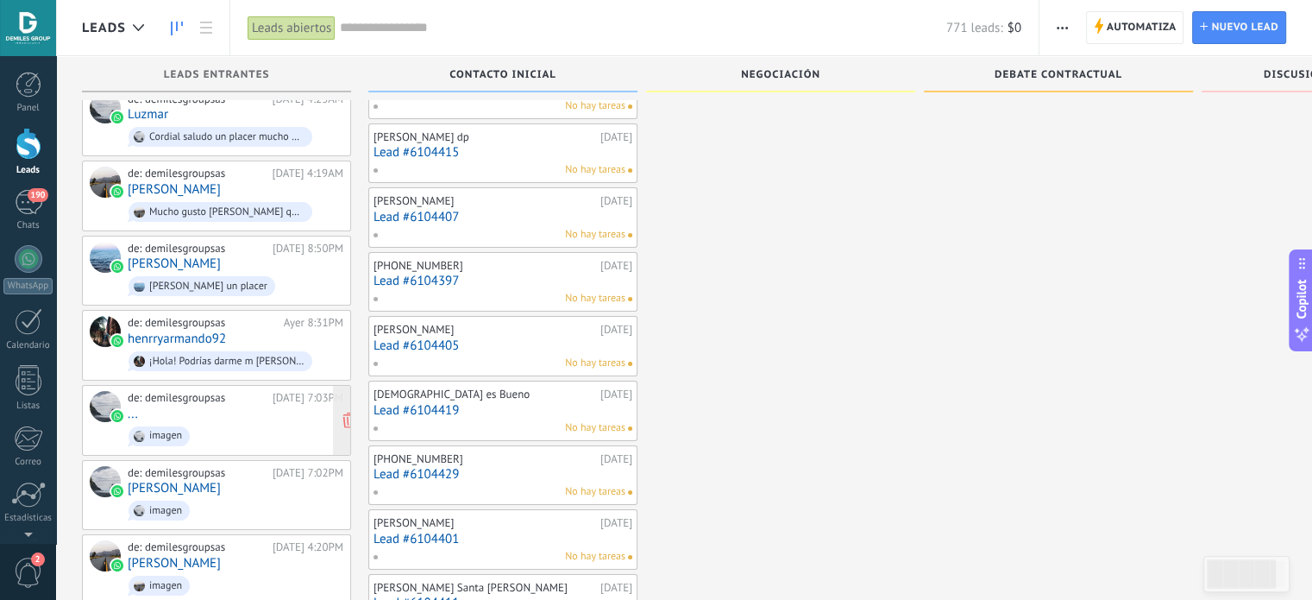
click at [181, 430] on div "imagen" at bounding box center [165, 436] width 33 height 12
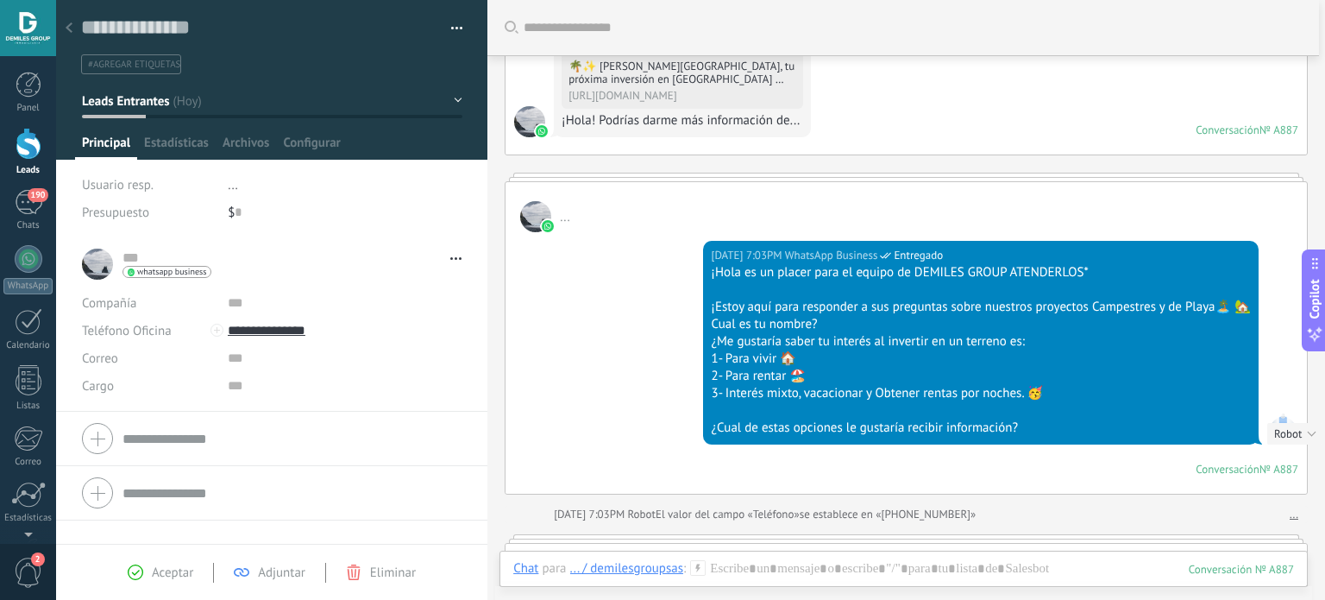
scroll to position [244, 0]
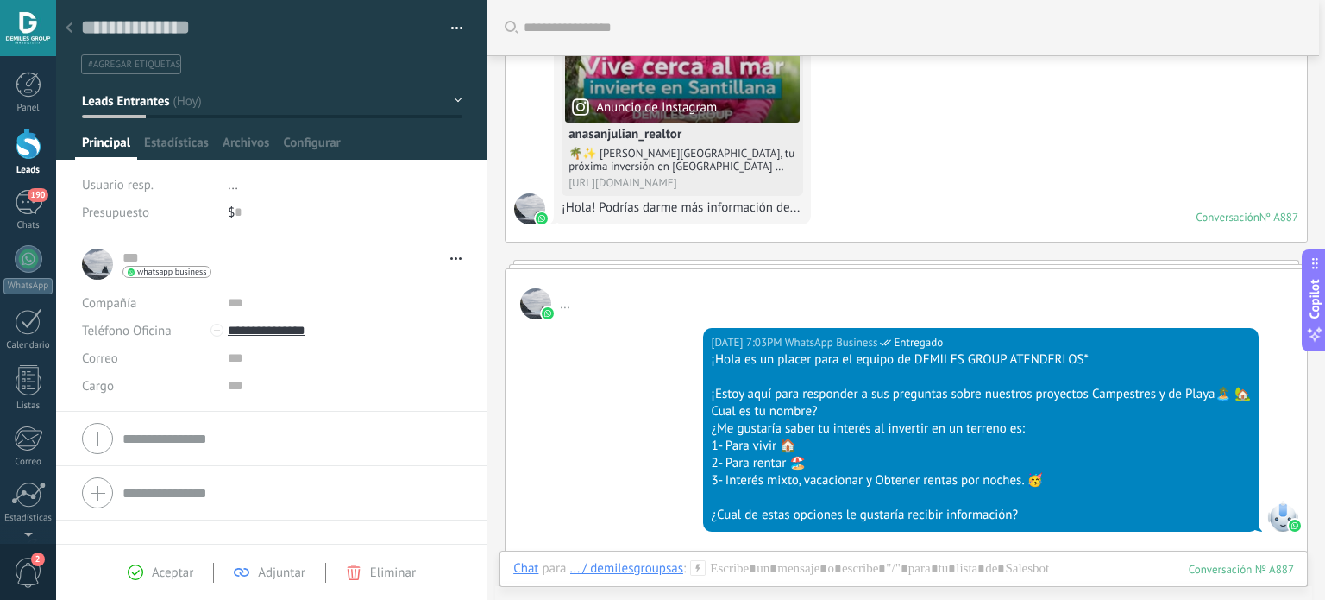
scroll to position [104, 0]
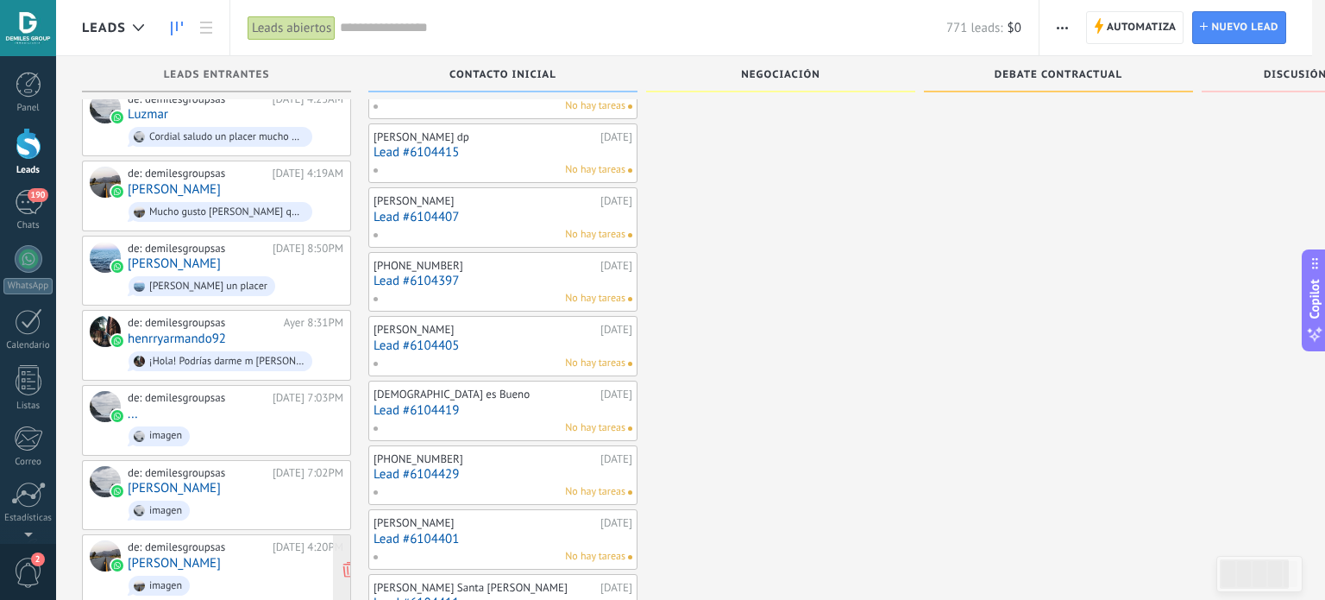
click at [170, 543] on div "de: demilesgroupsas" at bounding box center [197, 547] width 139 height 14
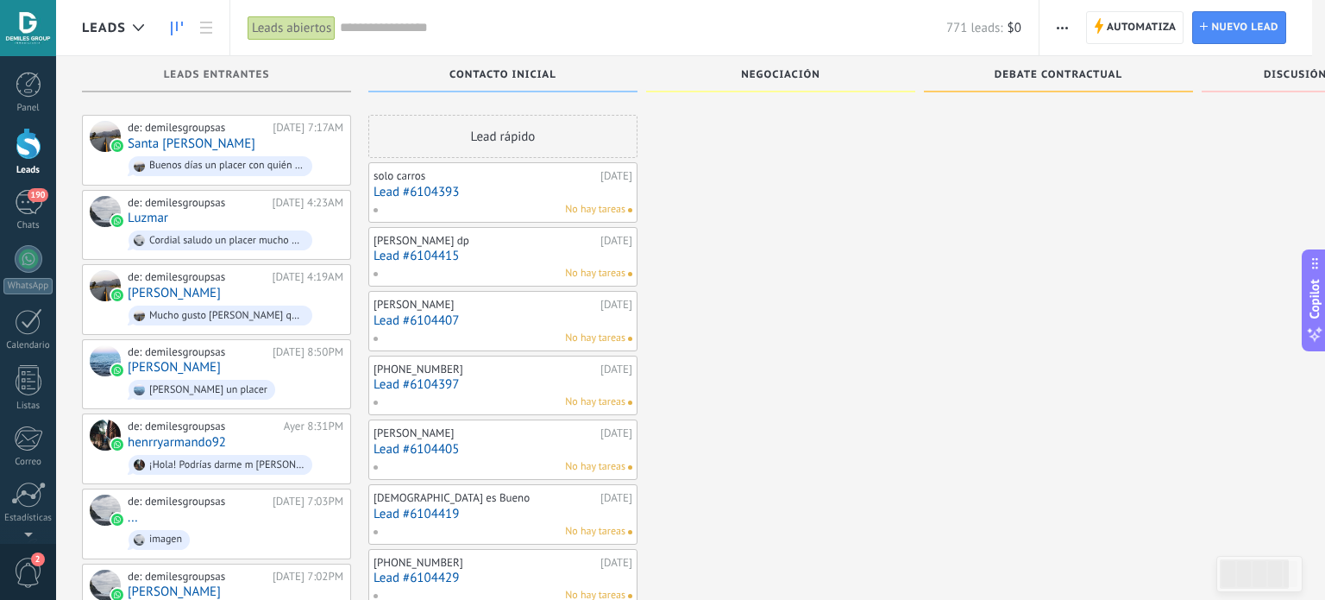
scroll to position [104, 0]
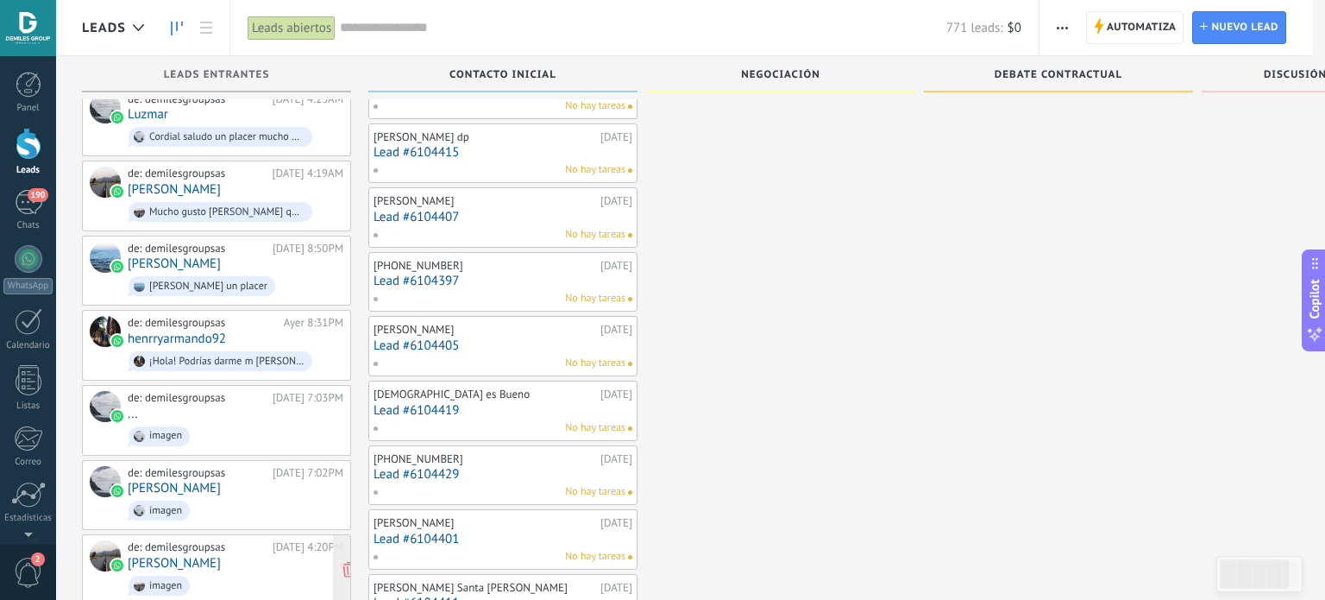
click at [187, 547] on div "de: demilesgroupsas [DATE] 4:20PM [PERSON_NAME] N imagen" at bounding box center [236, 569] width 216 height 59
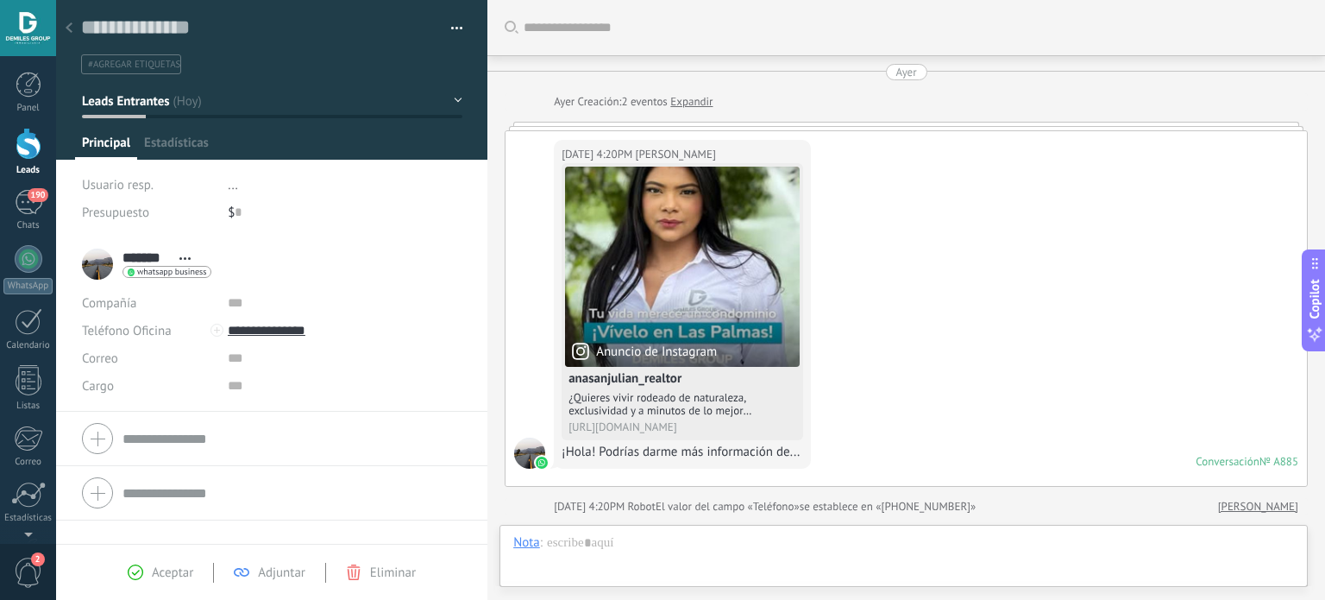
type textarea "**********"
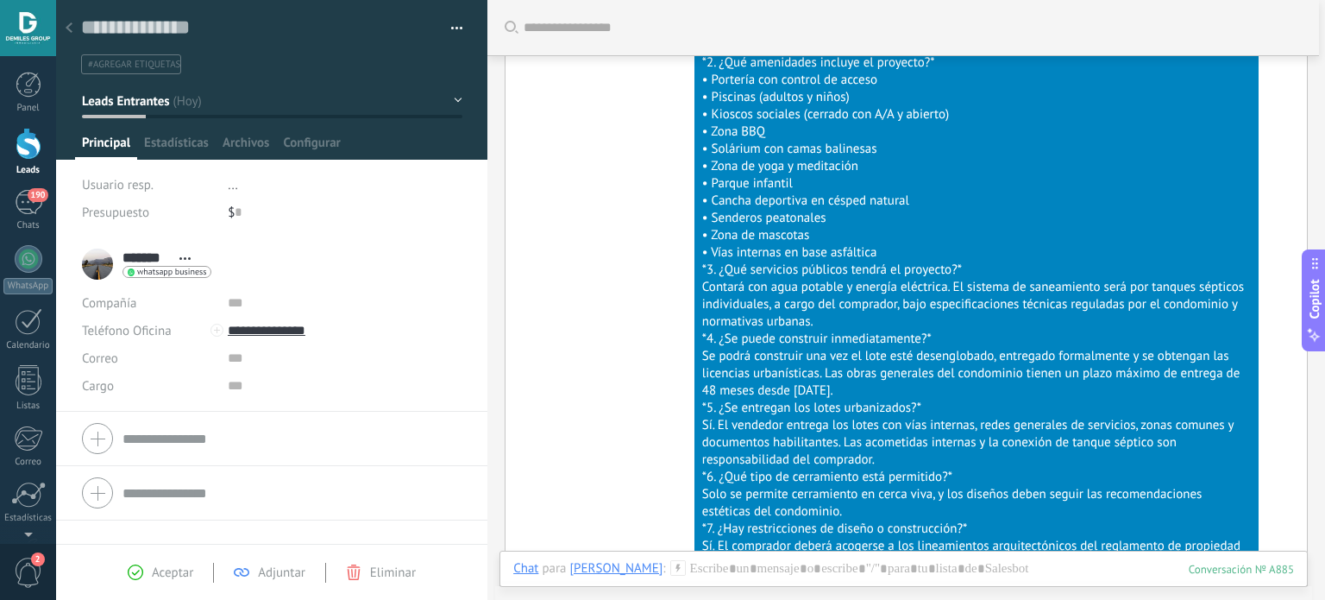
scroll to position [2572, 0]
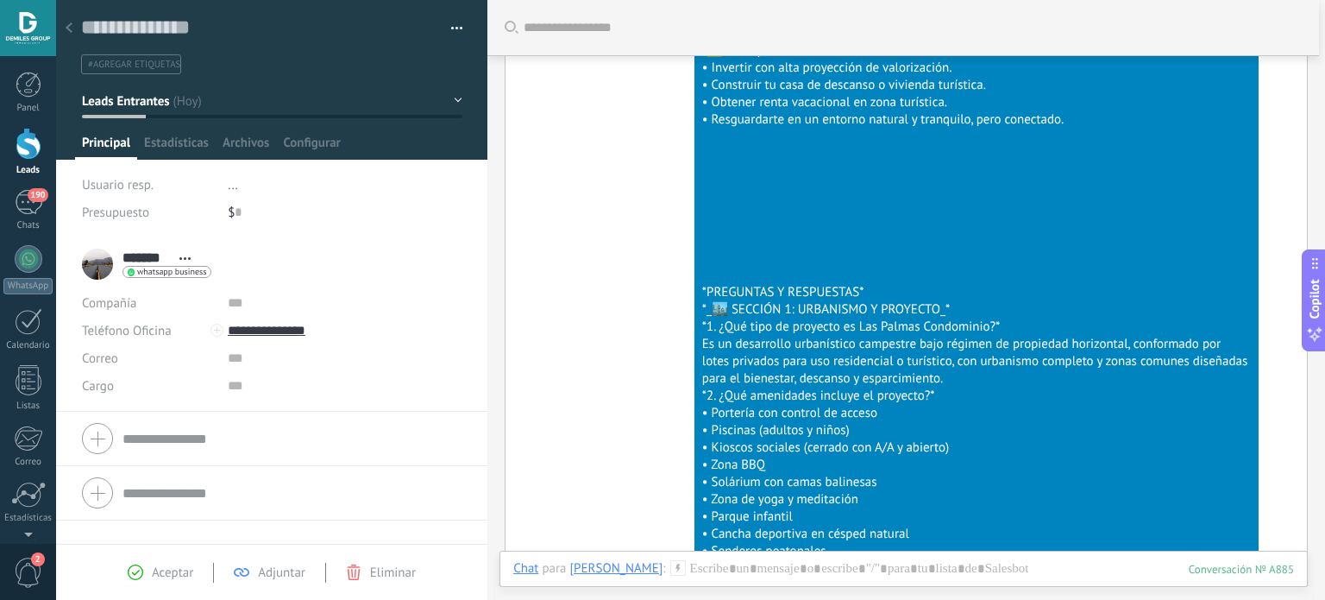
scroll to position [104, 0]
